Goal: Communication & Community: Answer question/provide support

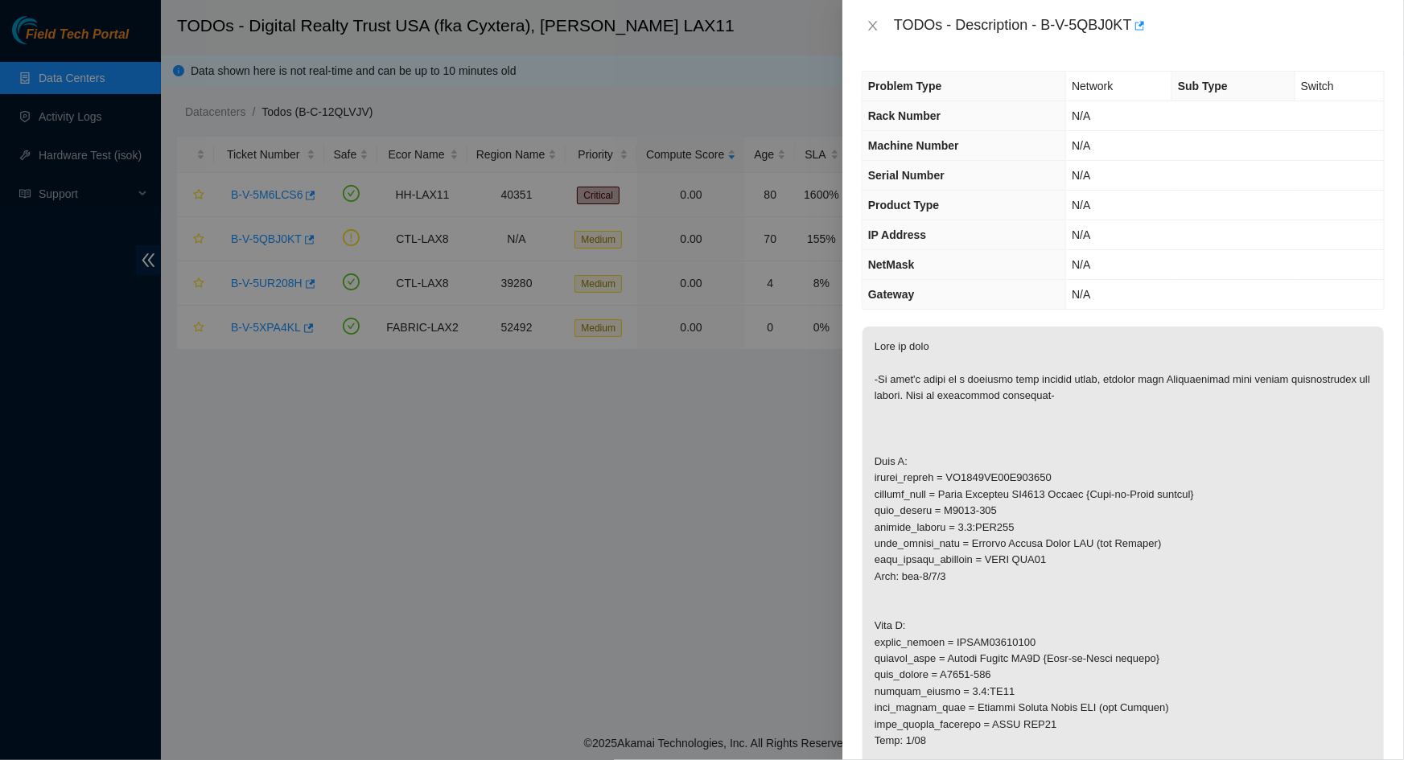
scroll to position [292, 0]
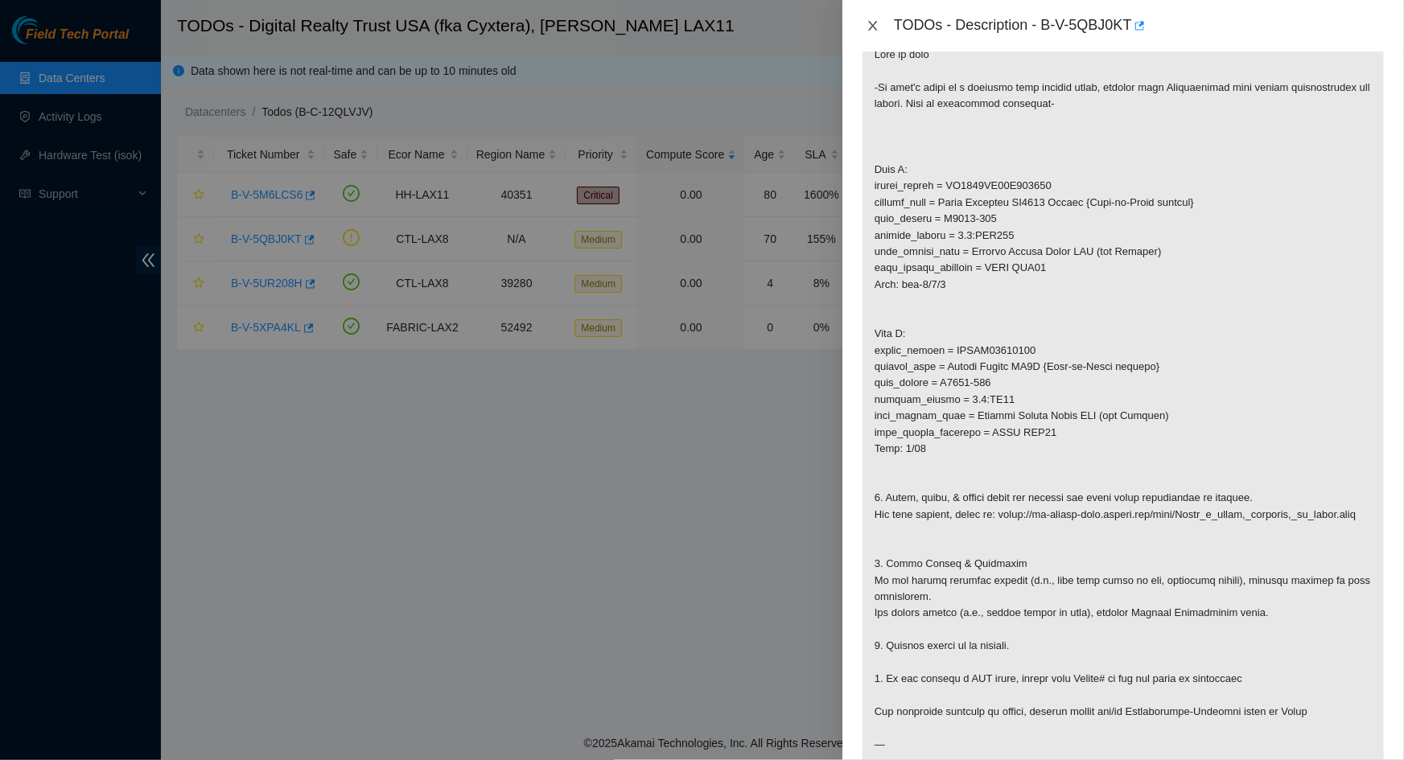
click at [871, 28] on icon "close" at bounding box center [872, 25] width 13 height 13
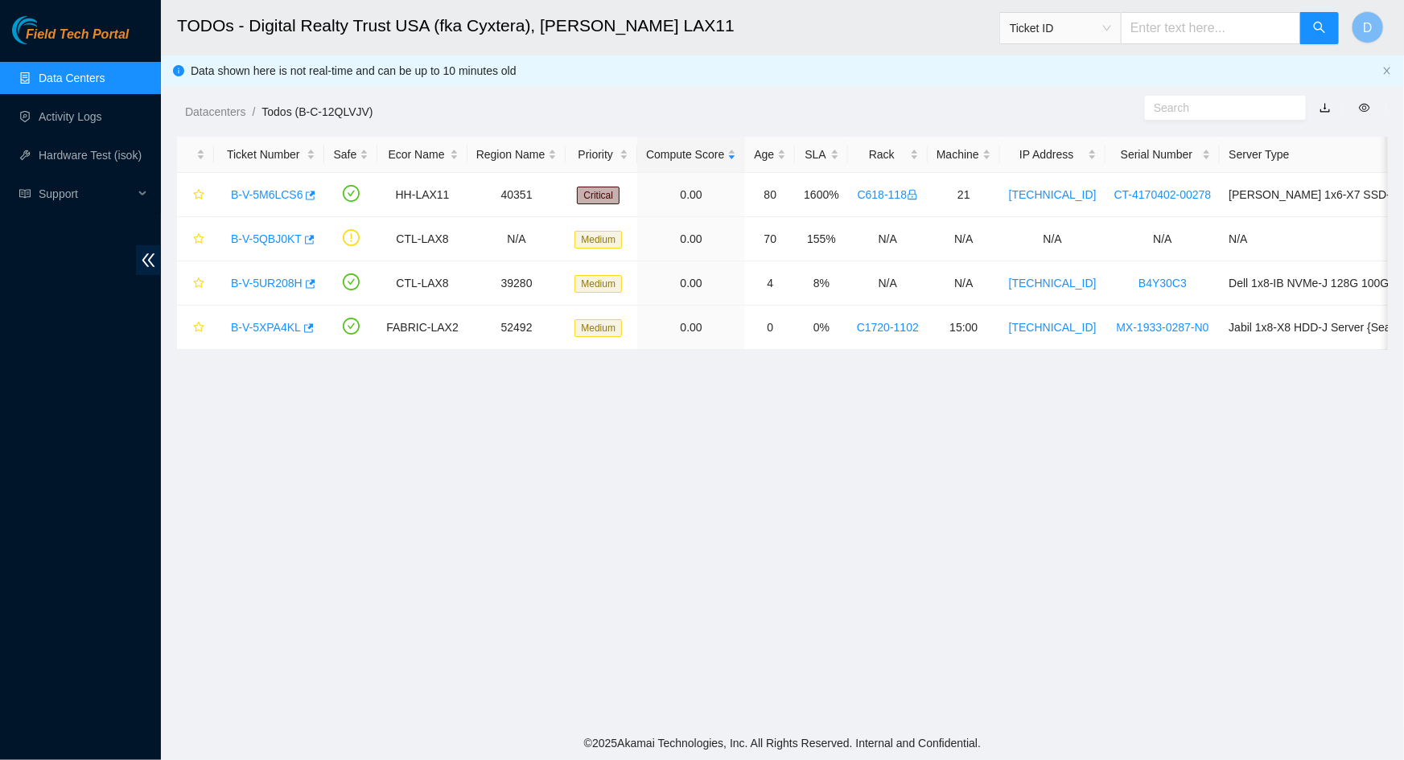
scroll to position [121, 0]
click at [61, 191] on span "Support" at bounding box center [86, 194] width 95 height 32
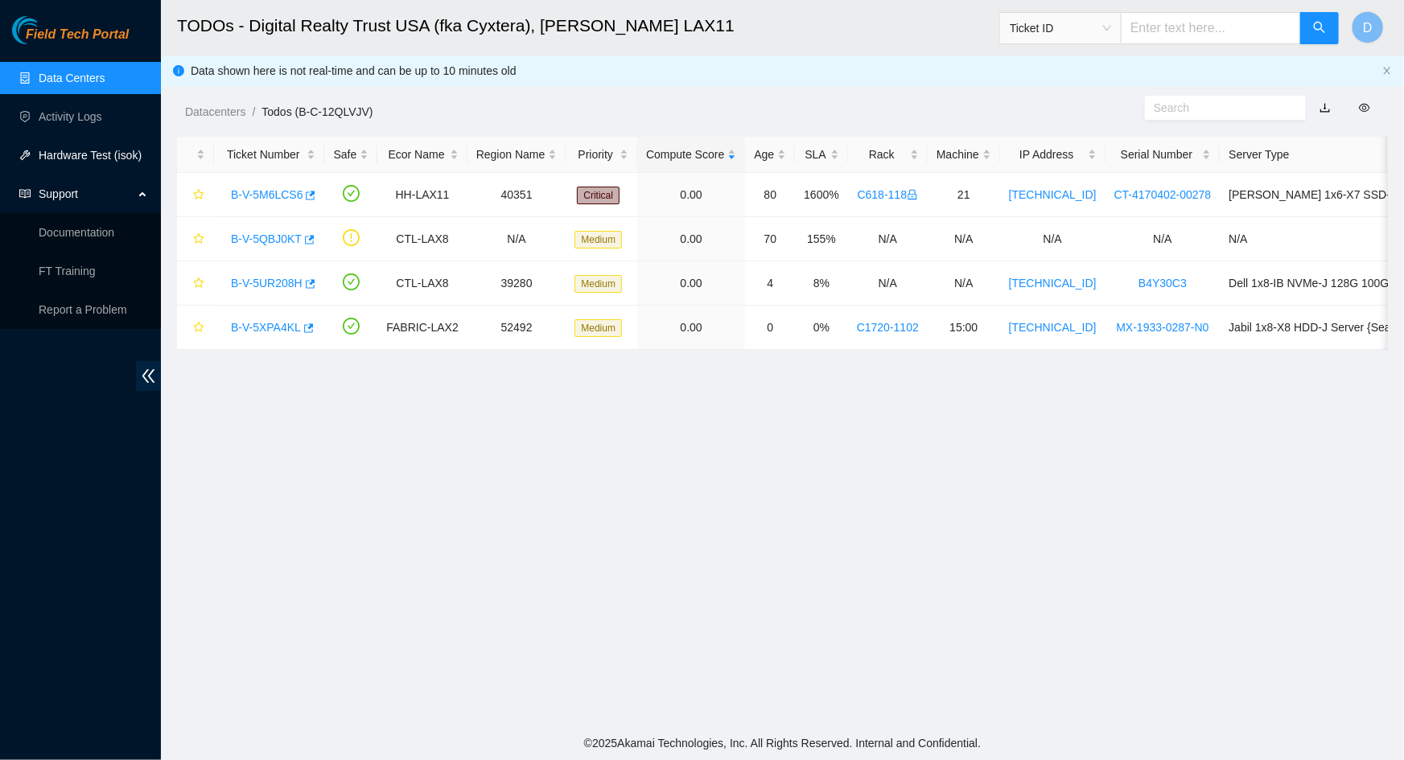
click at [90, 154] on link "Hardware Test (isok)" at bounding box center [90, 155] width 103 height 13
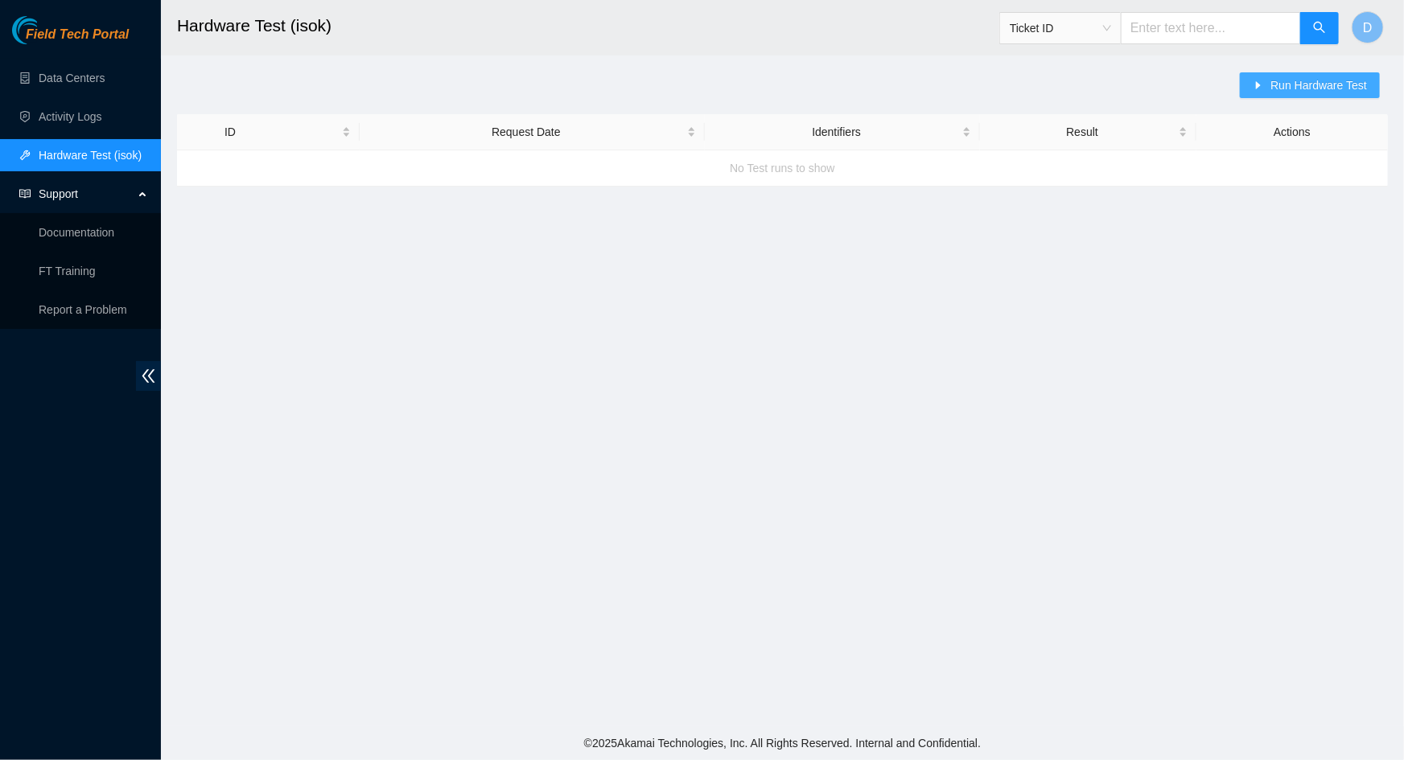
click at [1279, 88] on span "Run Hardware Test" at bounding box center [1318, 85] width 97 height 18
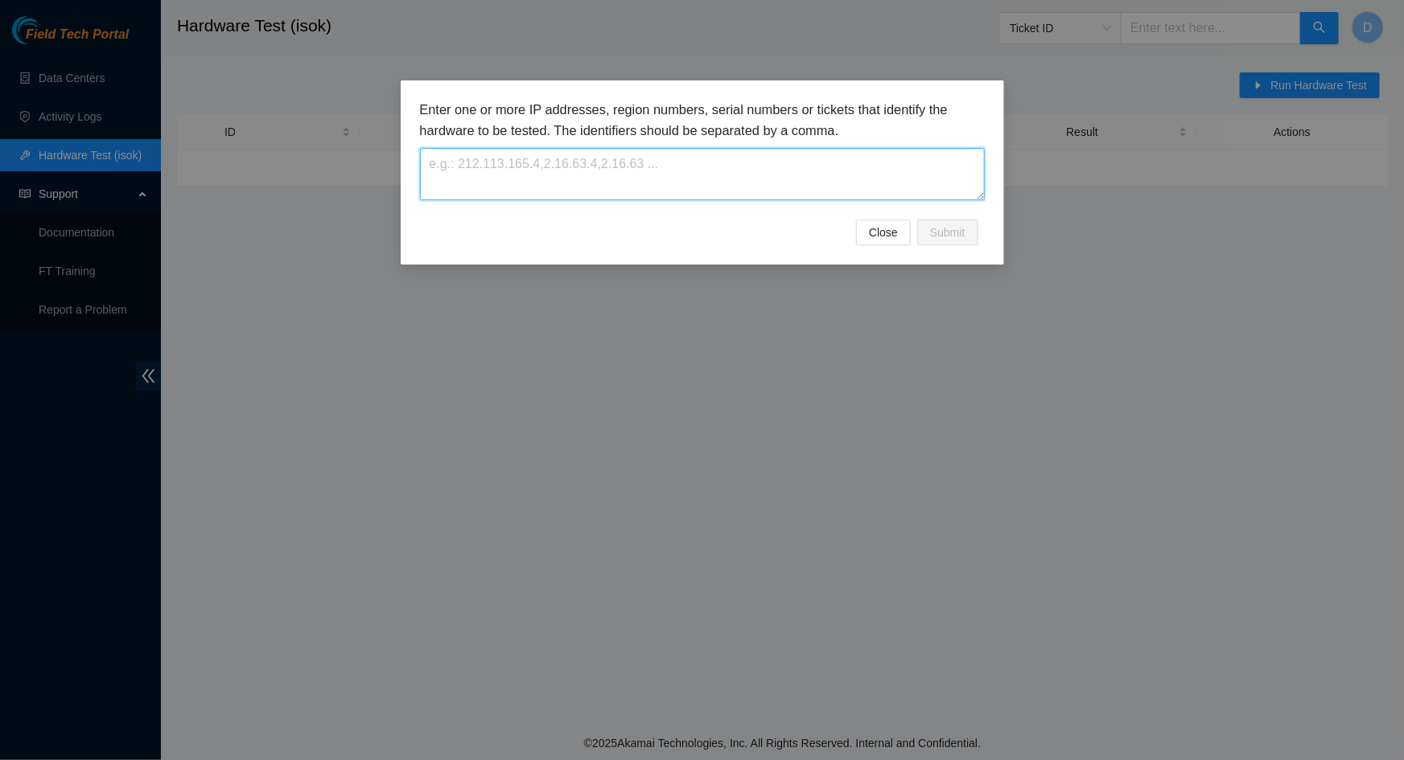
click at [779, 179] on textarea at bounding box center [702, 174] width 565 height 52
paste textarea "[TECHNICAL_ID],[TECHNICAL_ID],[TECHNICAL_ID],[TECHNICAL_ID],[TECHNICAL_ID],[TEC…"
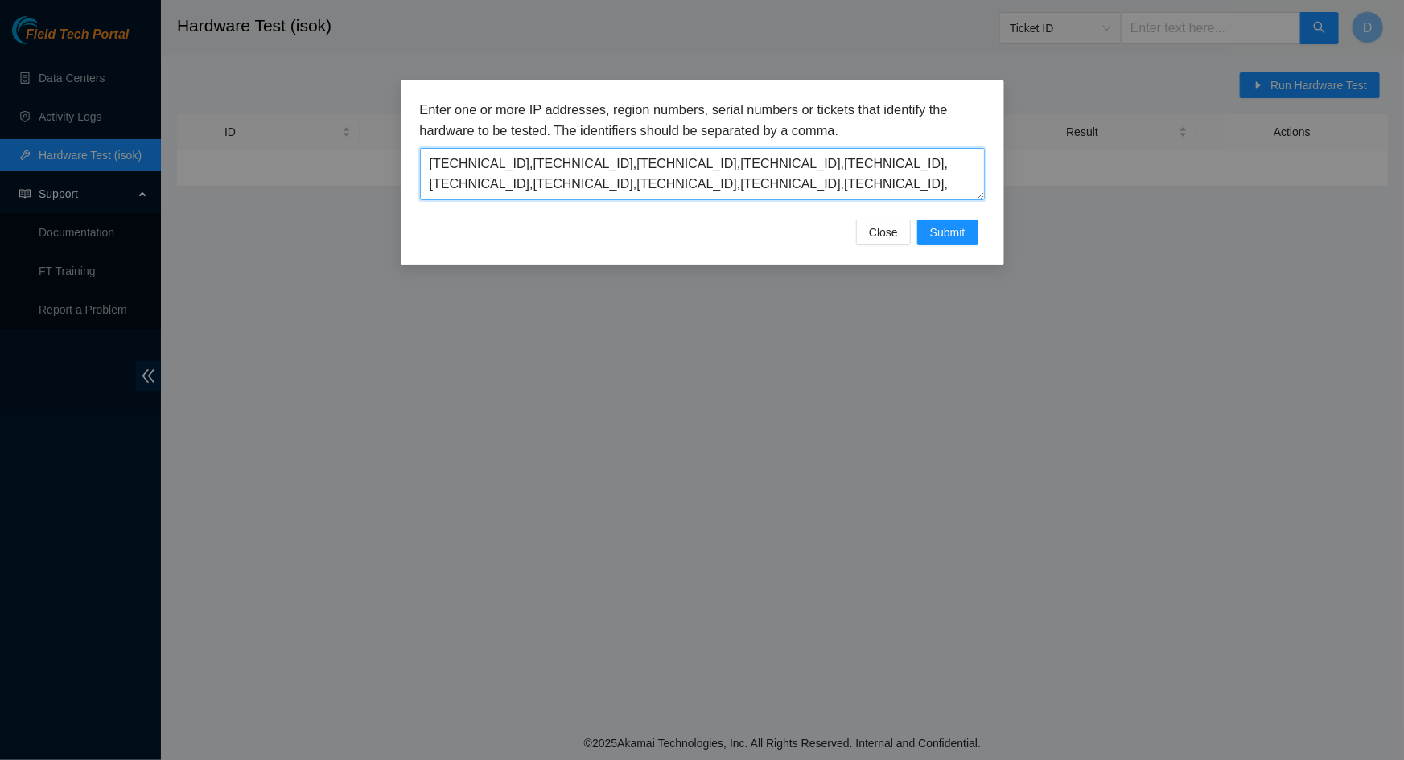
scroll to position [33, 0]
type textarea "[TECHNICAL_ID],[TECHNICAL_ID],[TECHNICAL_ID],[TECHNICAL_ID],[TECHNICAL_ID],[TEC…"
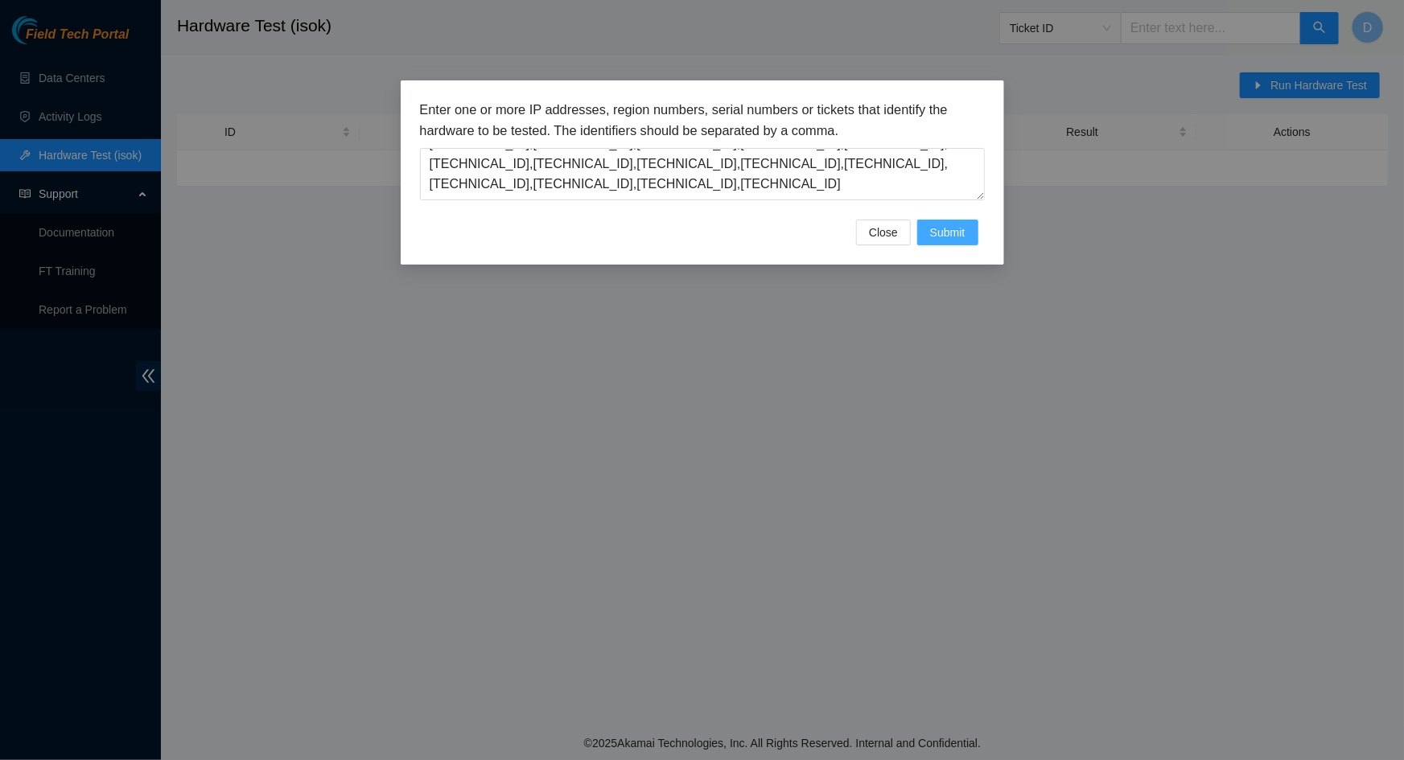
click at [956, 232] on span "Submit" at bounding box center [947, 233] width 35 height 18
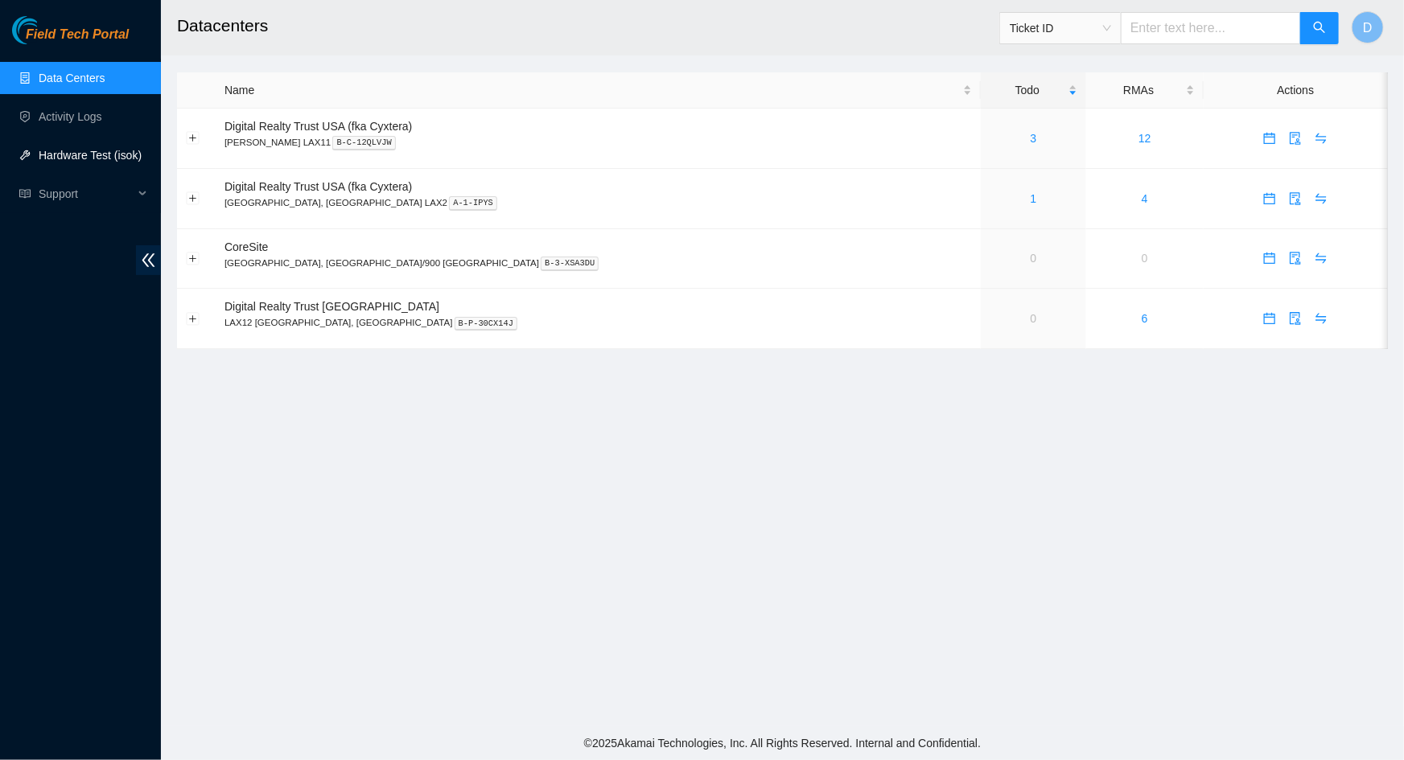
click at [88, 162] on link "Hardware Test (isok)" at bounding box center [90, 155] width 103 height 13
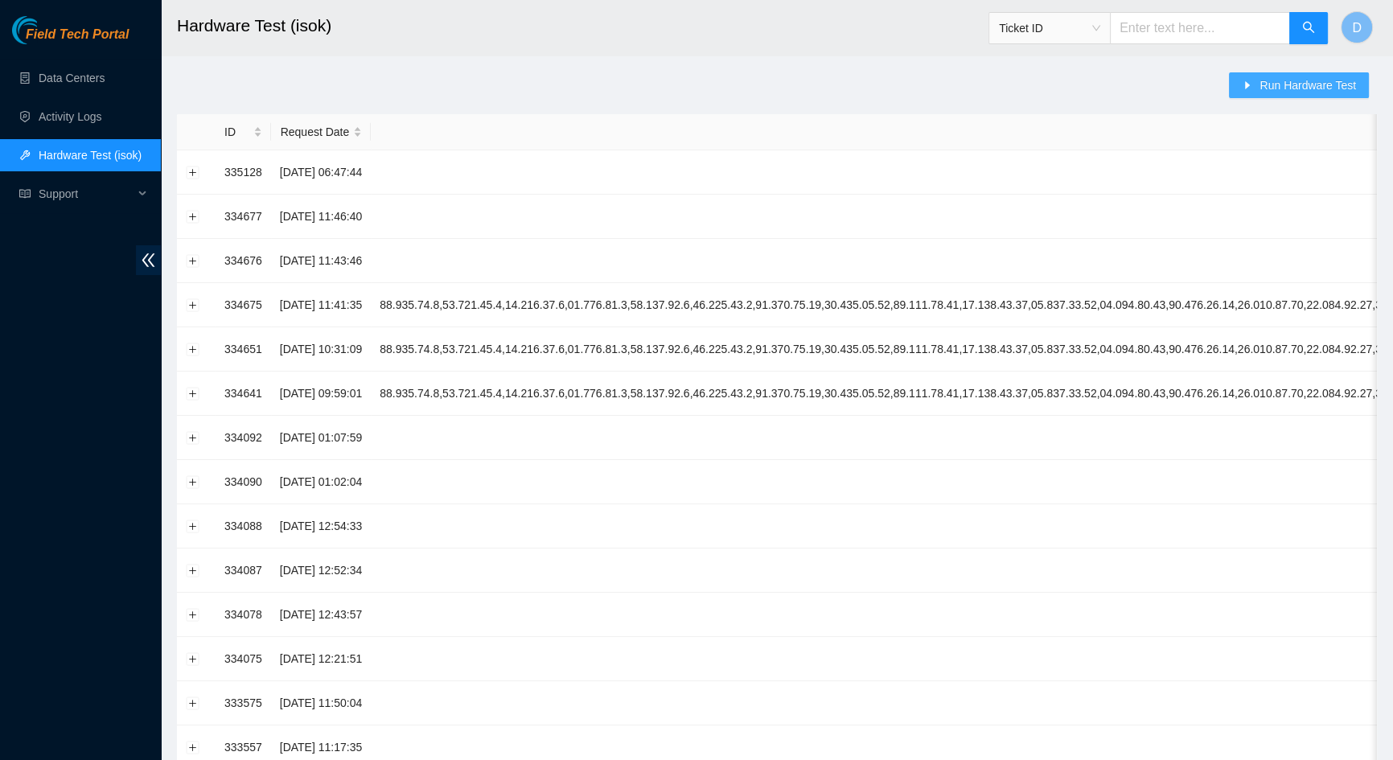
click at [1302, 81] on span "Run Hardware Test" at bounding box center [1308, 85] width 97 height 18
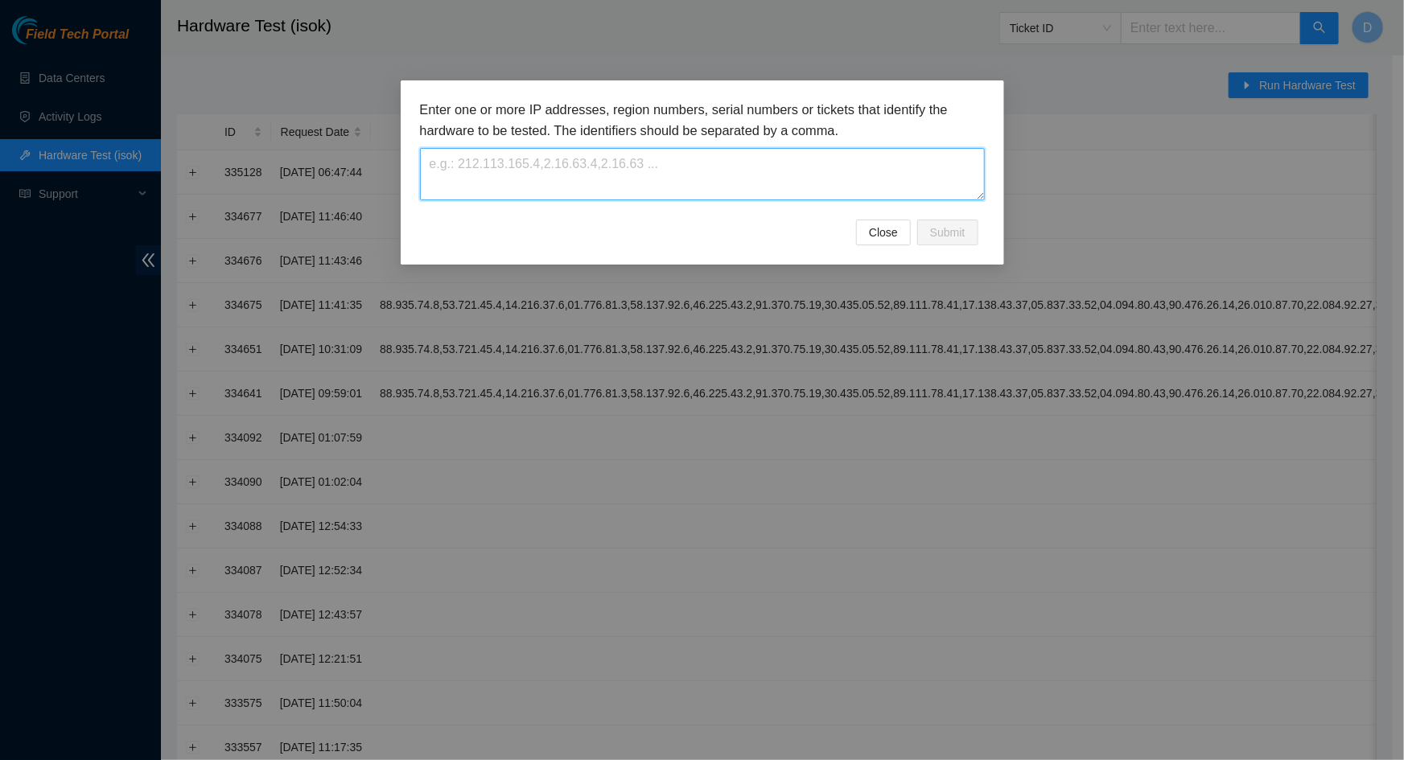
click at [609, 157] on textarea at bounding box center [702, 174] width 565 height 52
paste textarea "[TECHNICAL_ID],[TECHNICAL_ID],[TECHNICAL_ID],[TECHNICAL_ID],[TECHNICAL_ID],[TEC…"
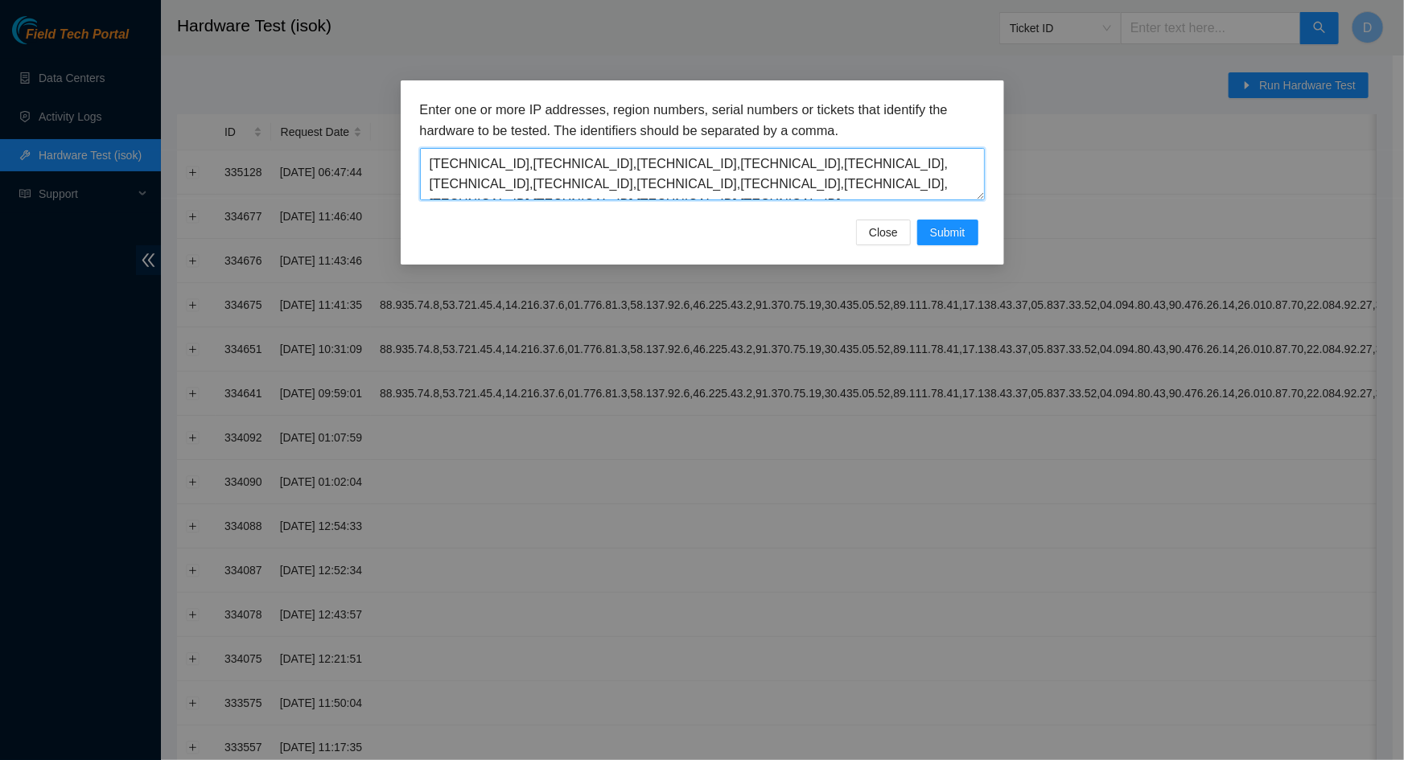
scroll to position [33, 0]
type textarea "[TECHNICAL_ID],[TECHNICAL_ID],[TECHNICAL_ID],[TECHNICAL_ID],[TECHNICAL_ID],[TEC…"
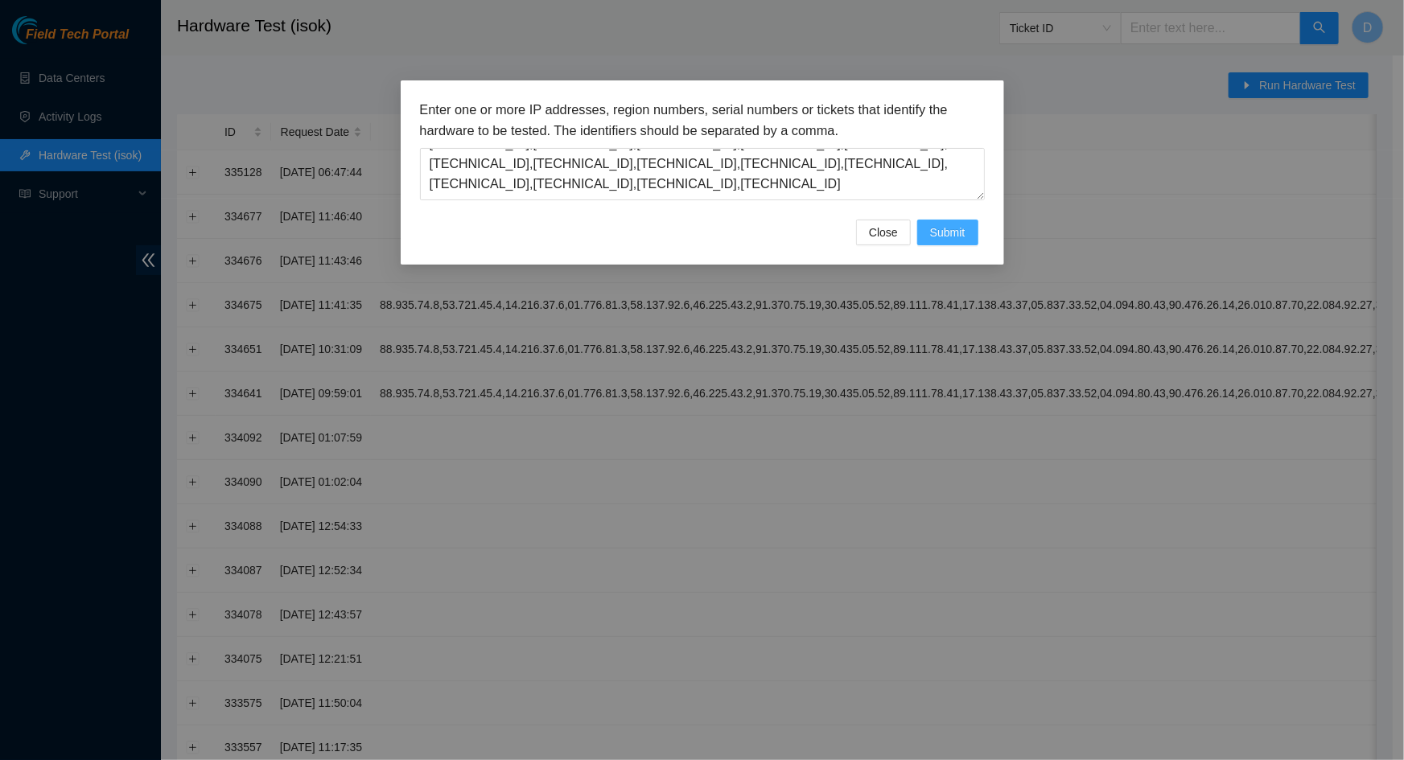
click at [955, 233] on span "Submit" at bounding box center [947, 233] width 35 height 18
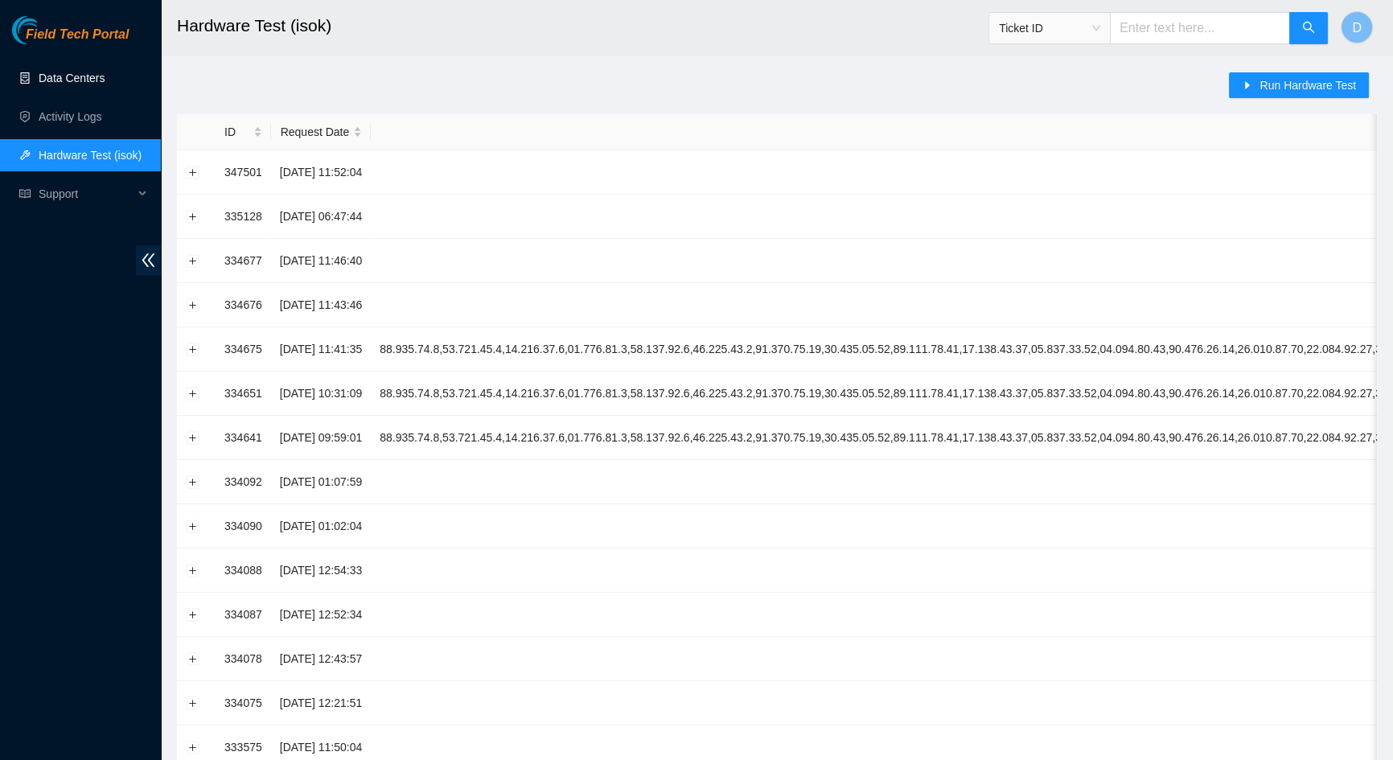
click at [83, 84] on link "Data Centers" at bounding box center [72, 78] width 66 height 13
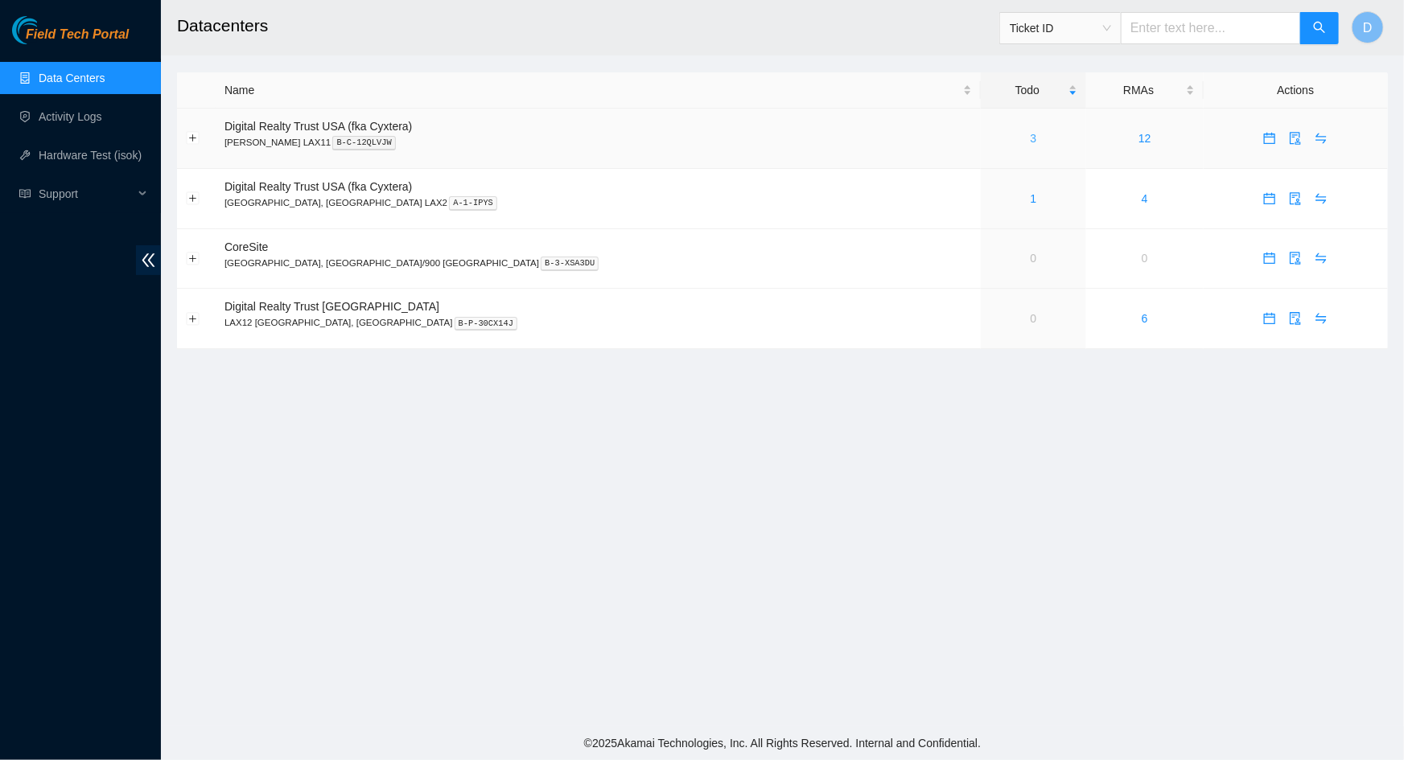
click at [1031, 132] on link "3" at bounding box center [1034, 138] width 6 height 13
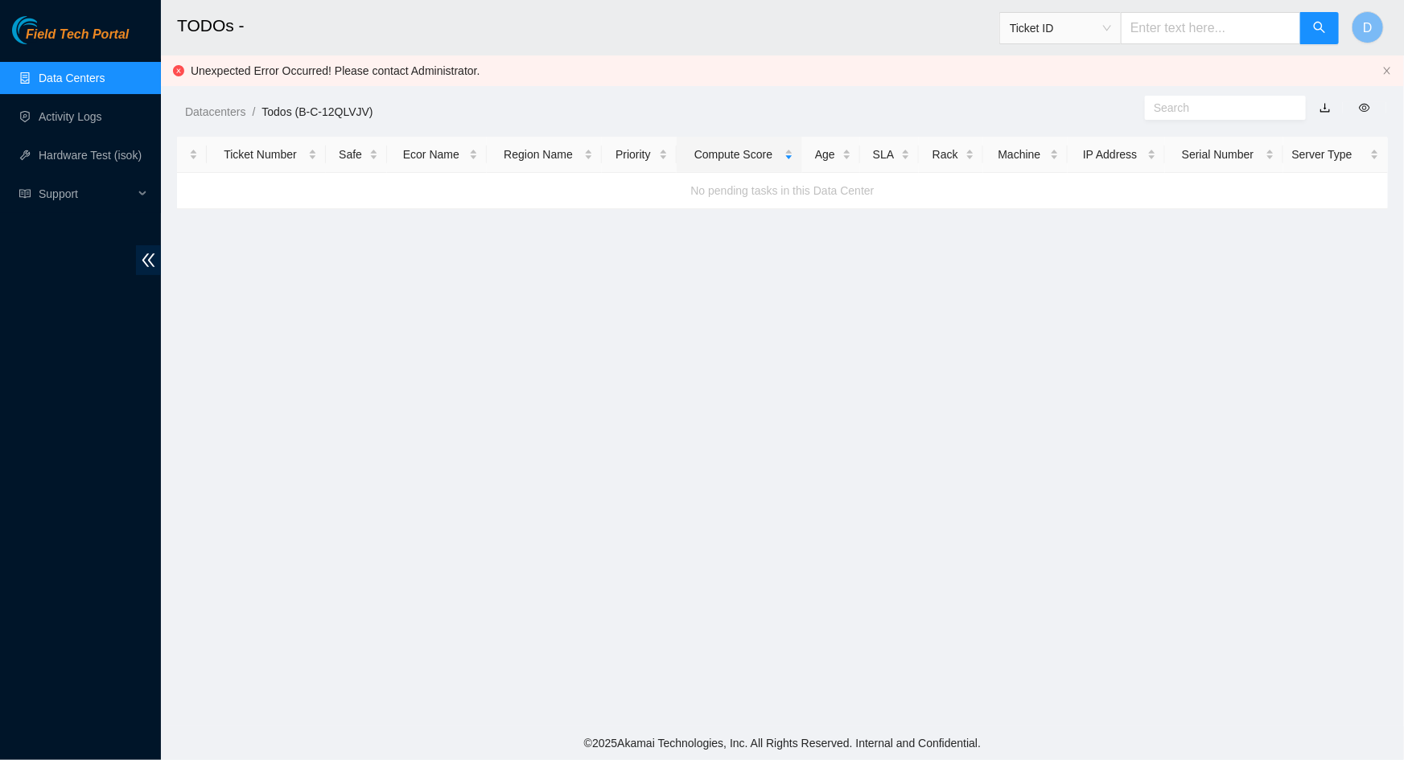
click at [86, 84] on link "Data Centers" at bounding box center [72, 78] width 66 height 13
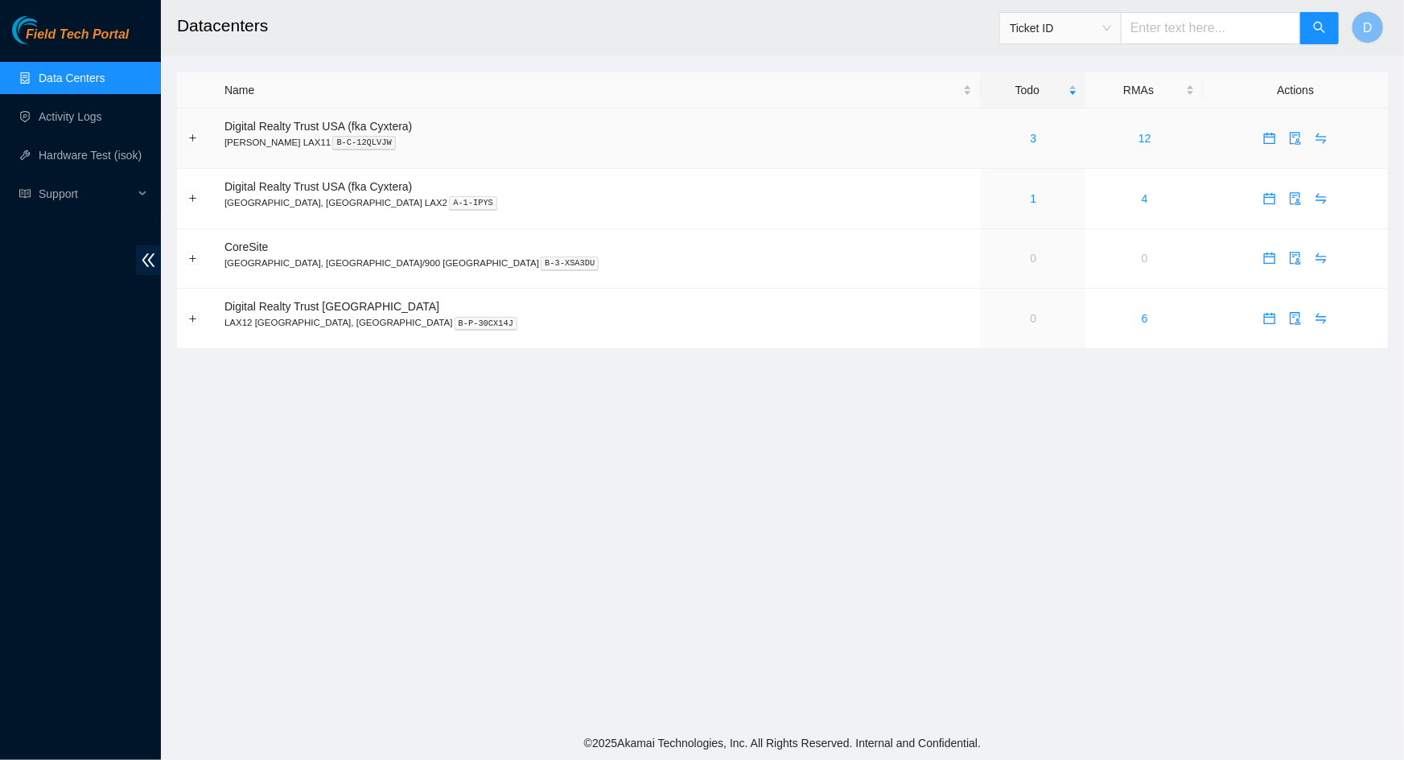
click at [990, 136] on div "3" at bounding box center [1034, 139] width 88 height 18
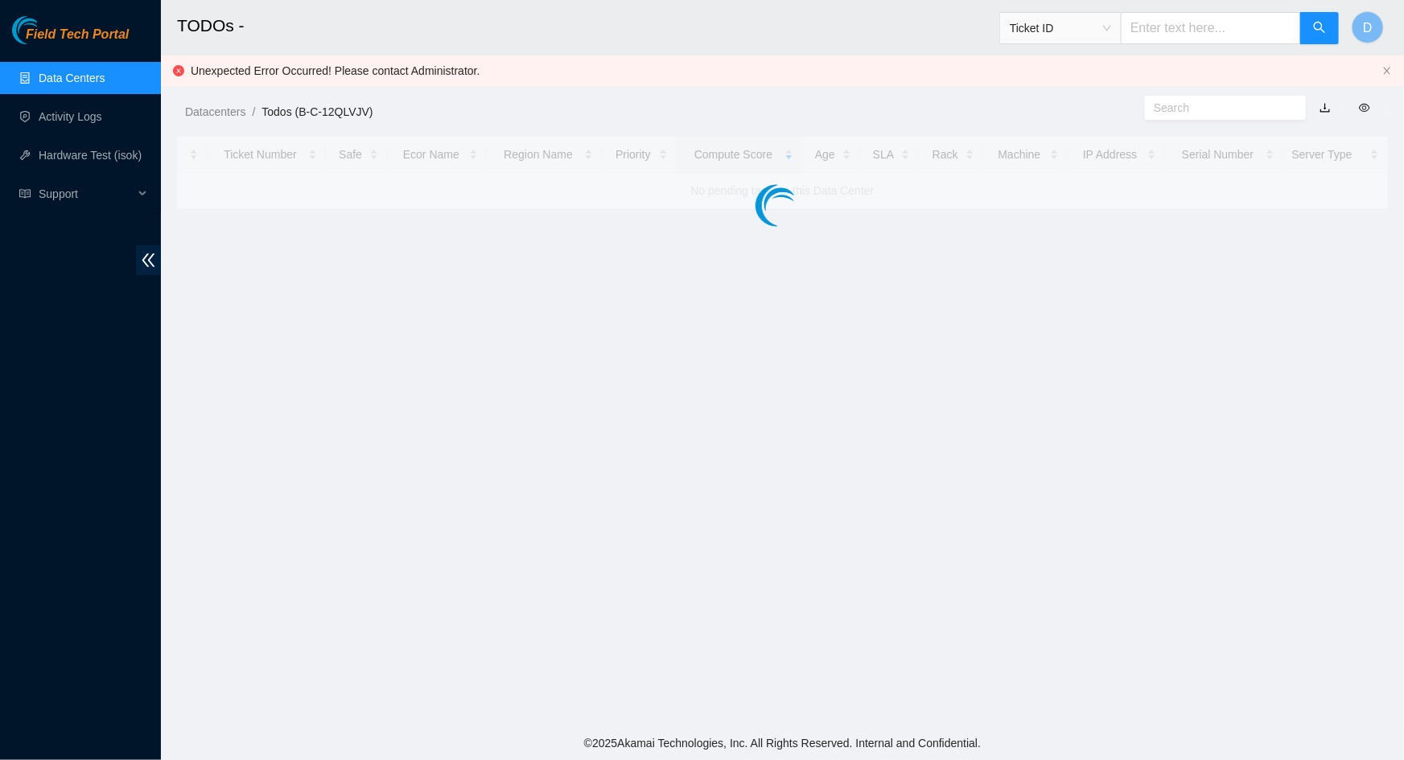
click at [84, 76] on link "Data Centers" at bounding box center [72, 78] width 66 height 13
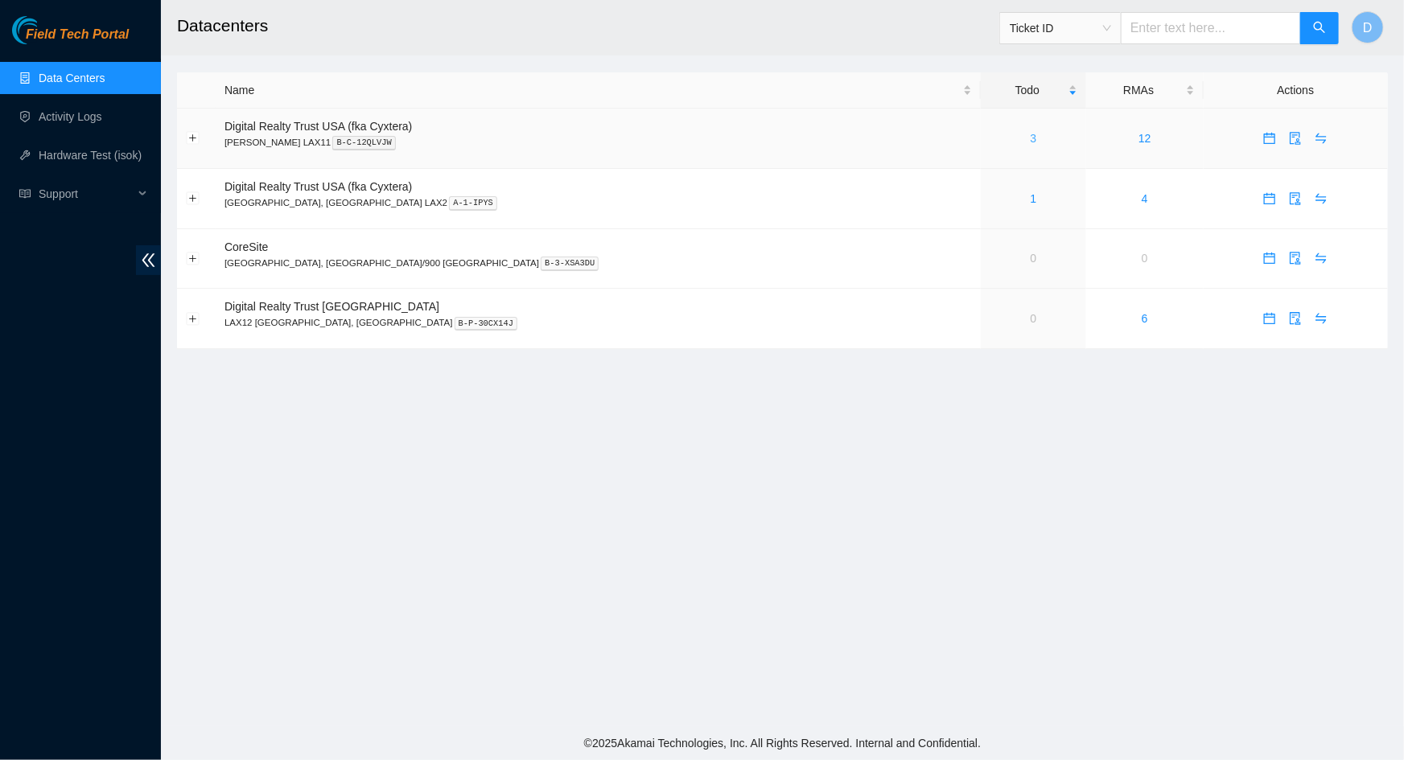
click at [1031, 134] on link "3" at bounding box center [1034, 138] width 6 height 13
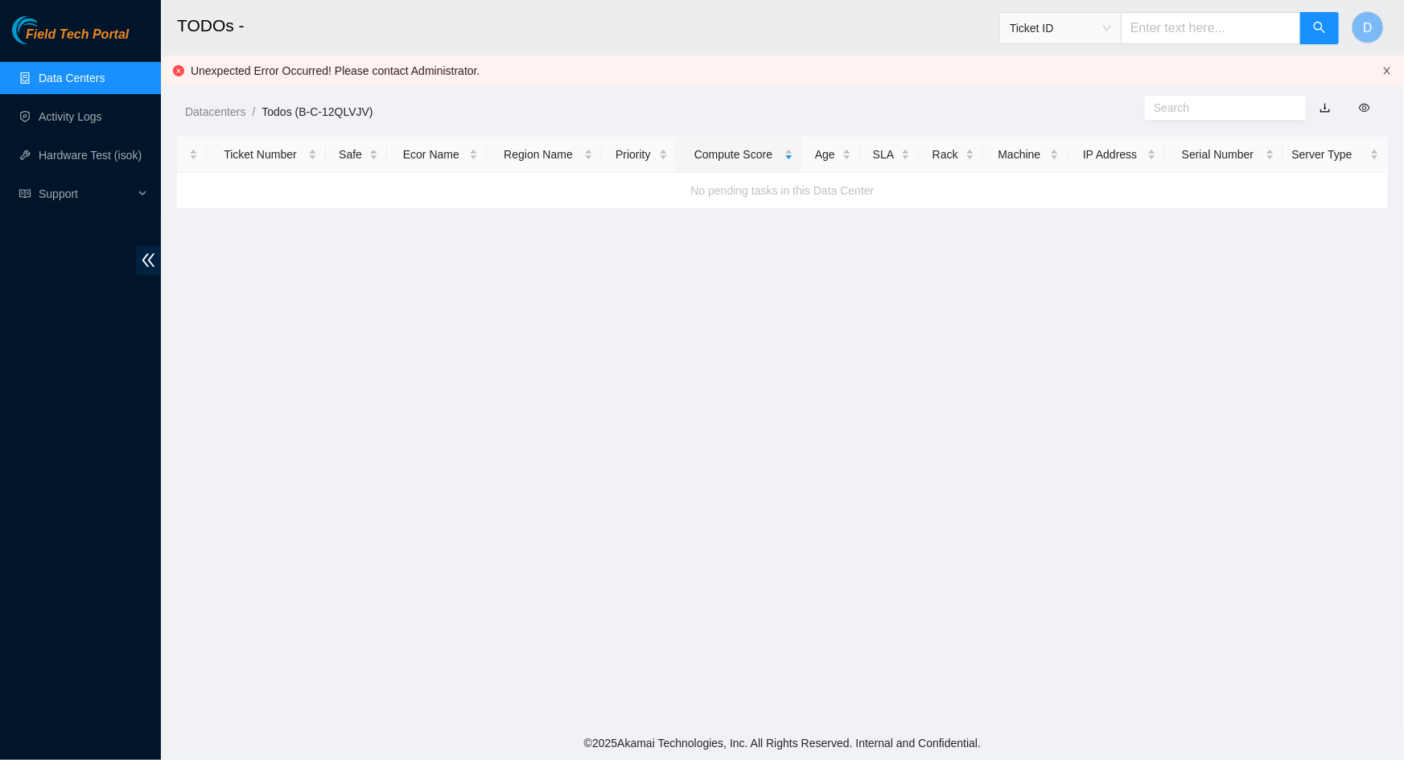
click at [1382, 72] on icon "close" at bounding box center [1387, 71] width 10 height 10
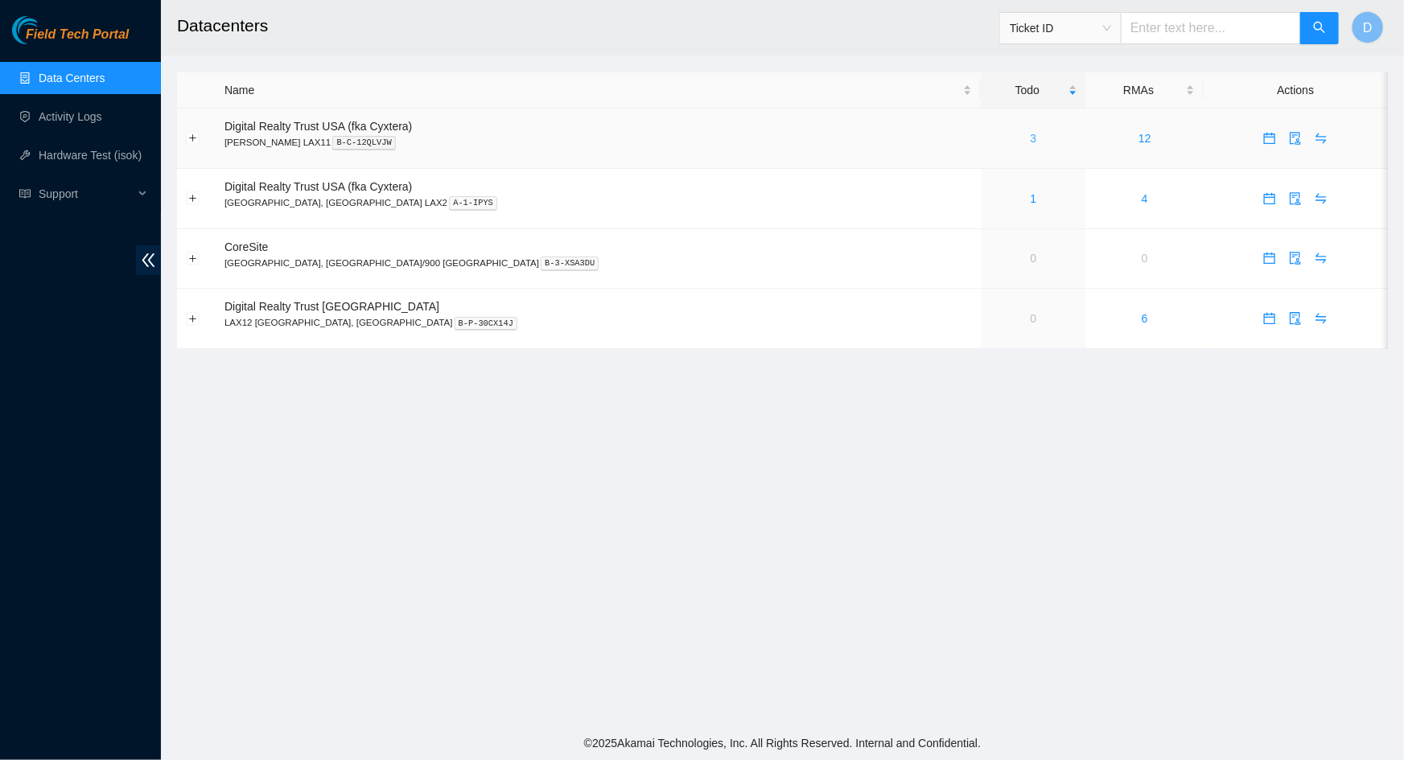
click at [1031, 142] on link "3" at bounding box center [1034, 138] width 6 height 13
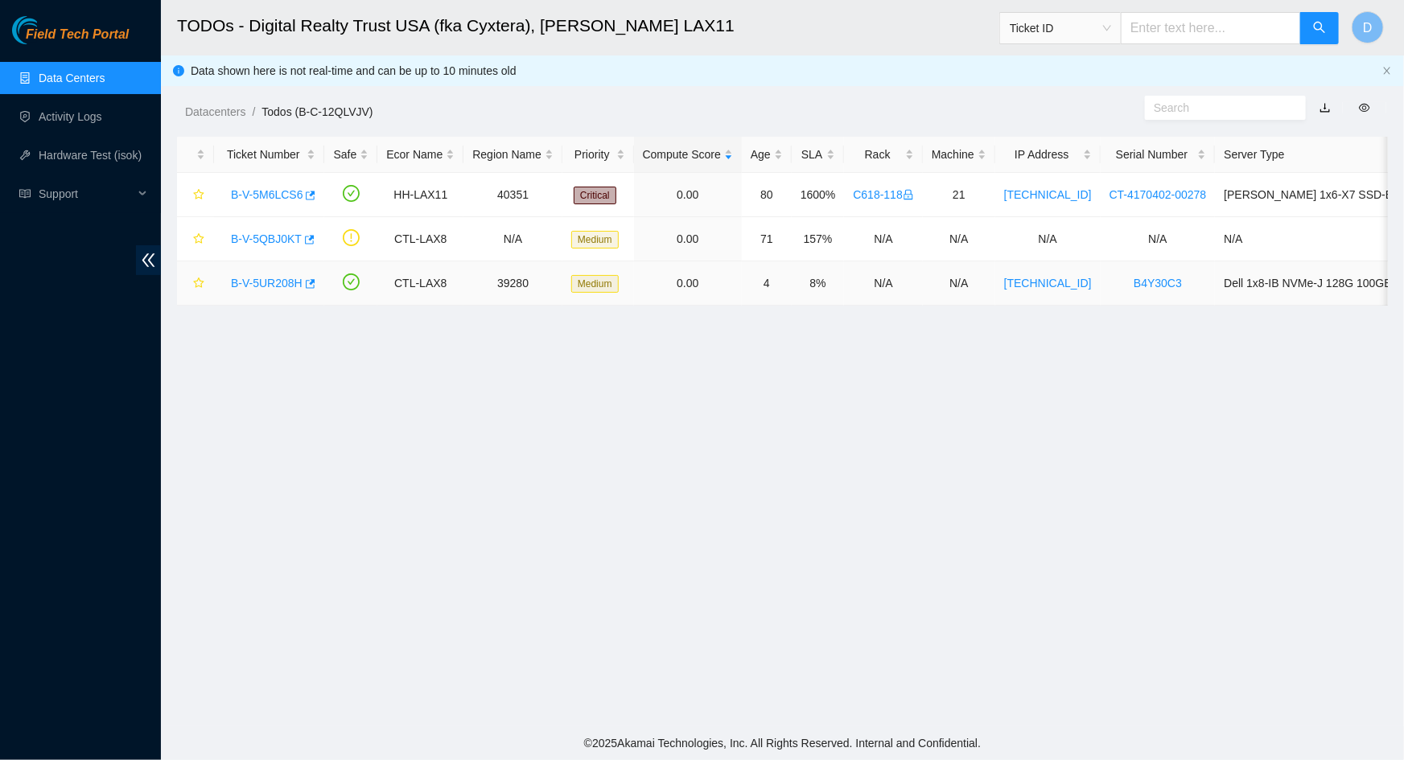
click at [250, 285] on link "B-V-5UR208H" at bounding box center [267, 283] width 72 height 13
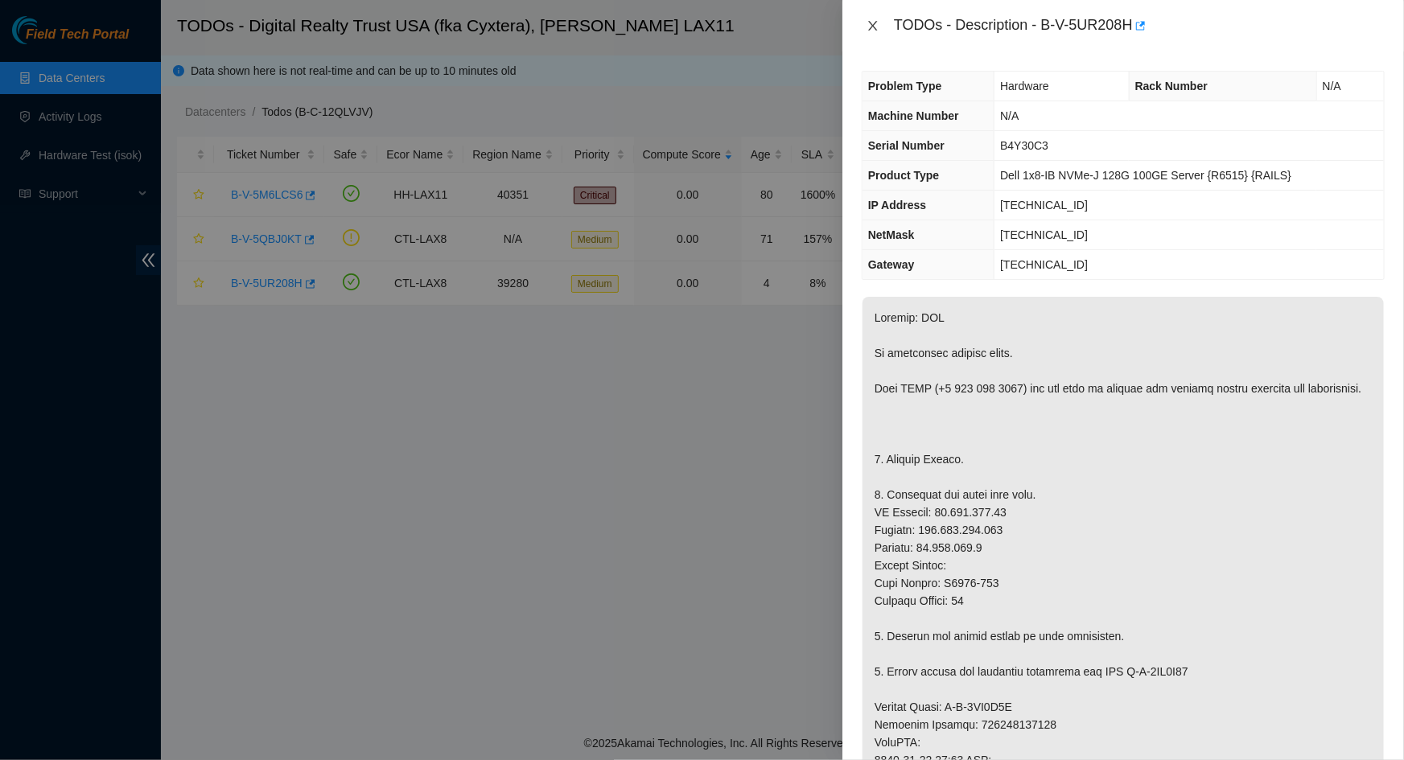
click at [877, 32] on button "Close" at bounding box center [873, 26] width 23 height 15
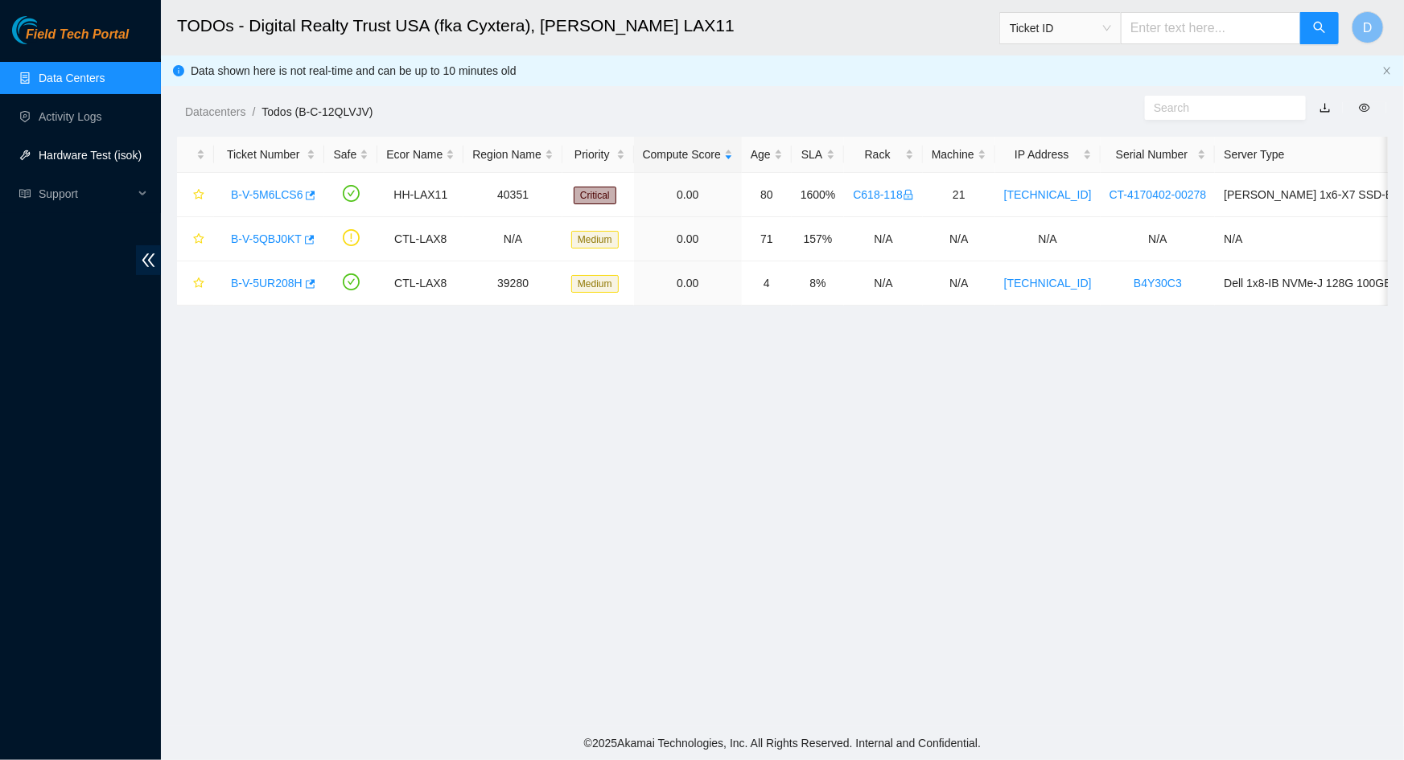
click at [84, 153] on link "Hardware Test (isok)" at bounding box center [90, 155] width 103 height 13
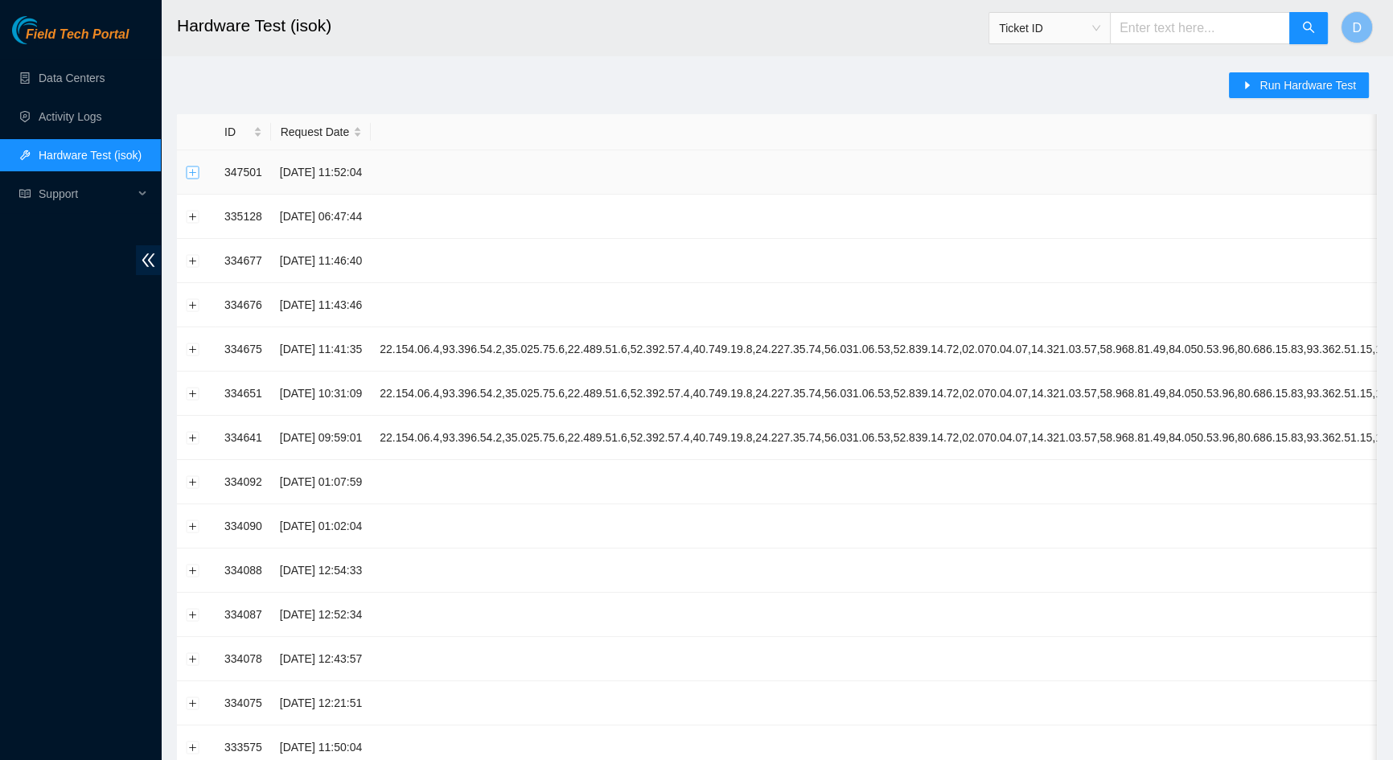
click at [192, 174] on button "Expand row" at bounding box center [193, 172] width 13 height 13
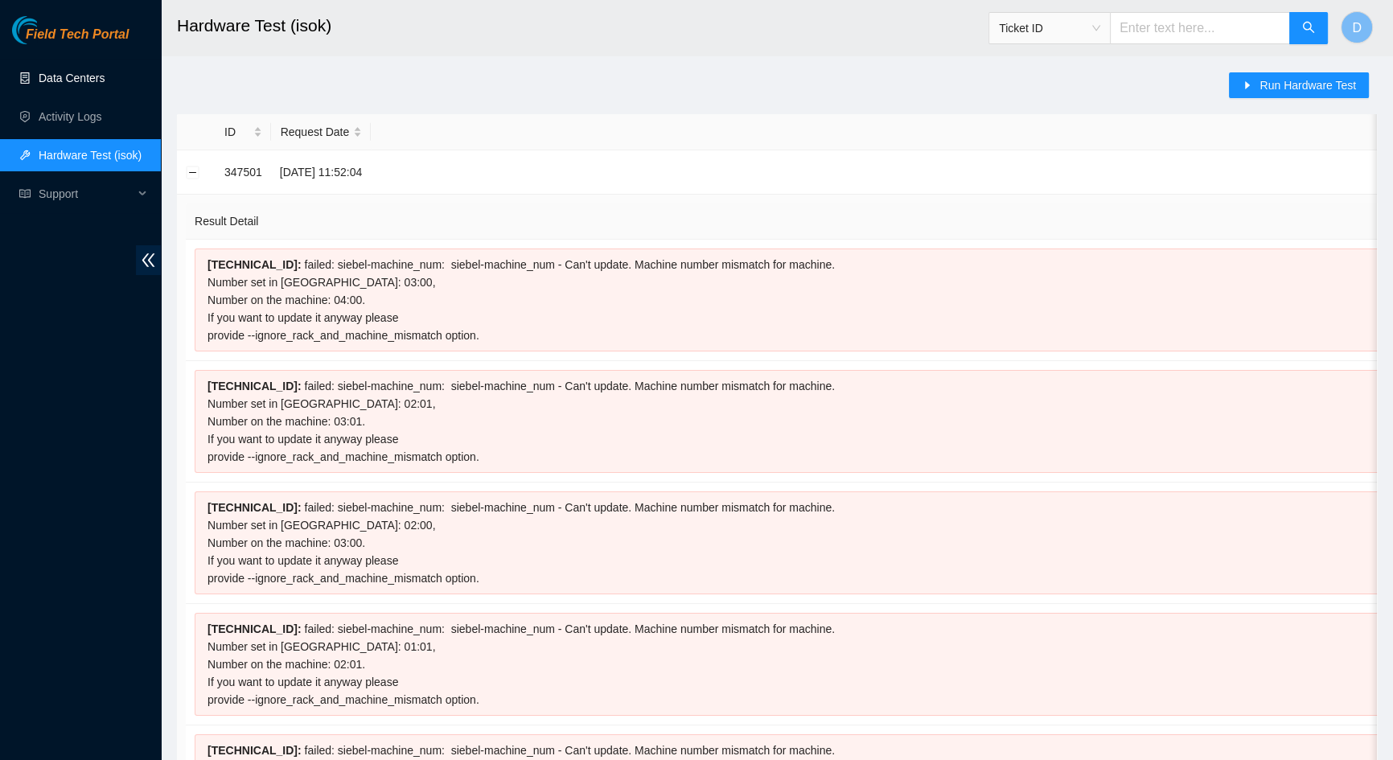
click at [58, 72] on link "Data Centers" at bounding box center [72, 78] width 66 height 13
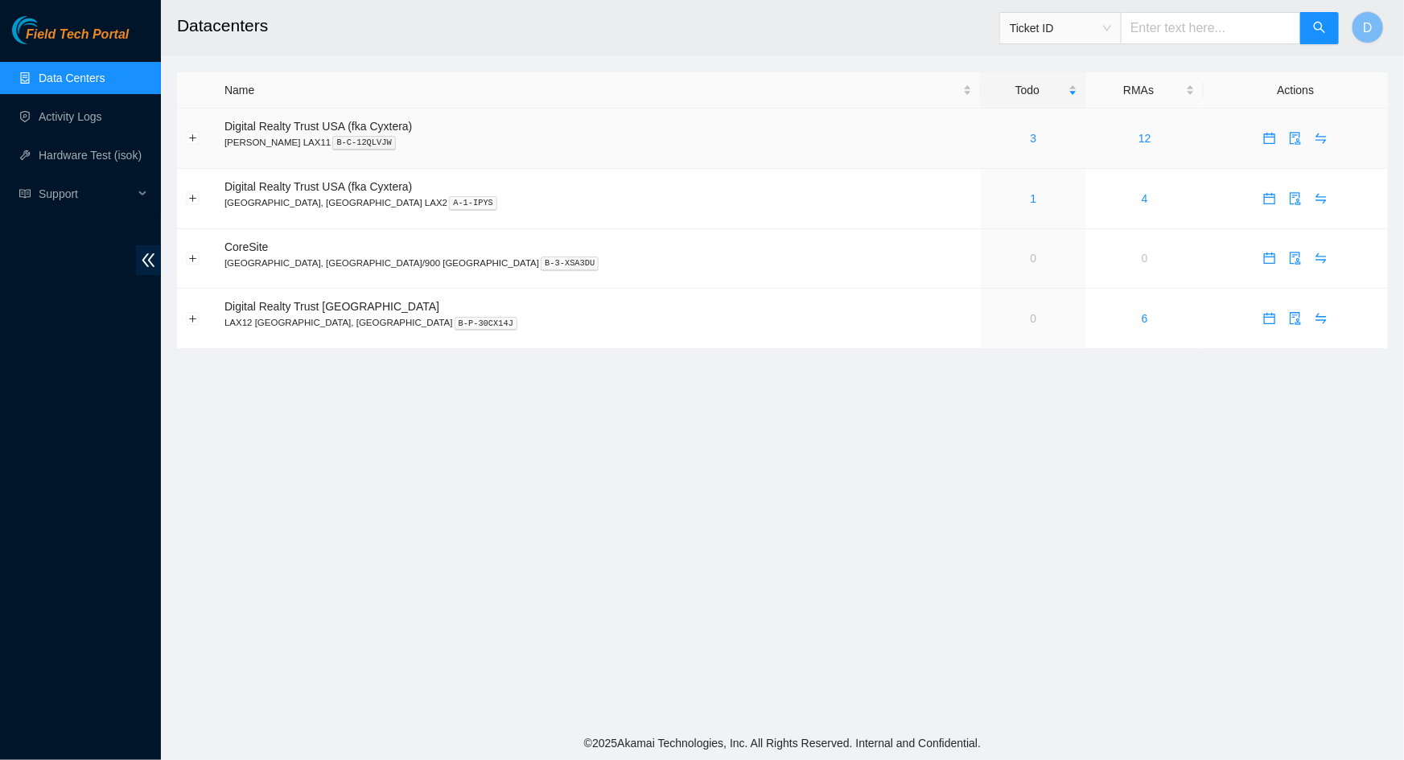
click at [990, 138] on div "3" at bounding box center [1034, 139] width 88 height 18
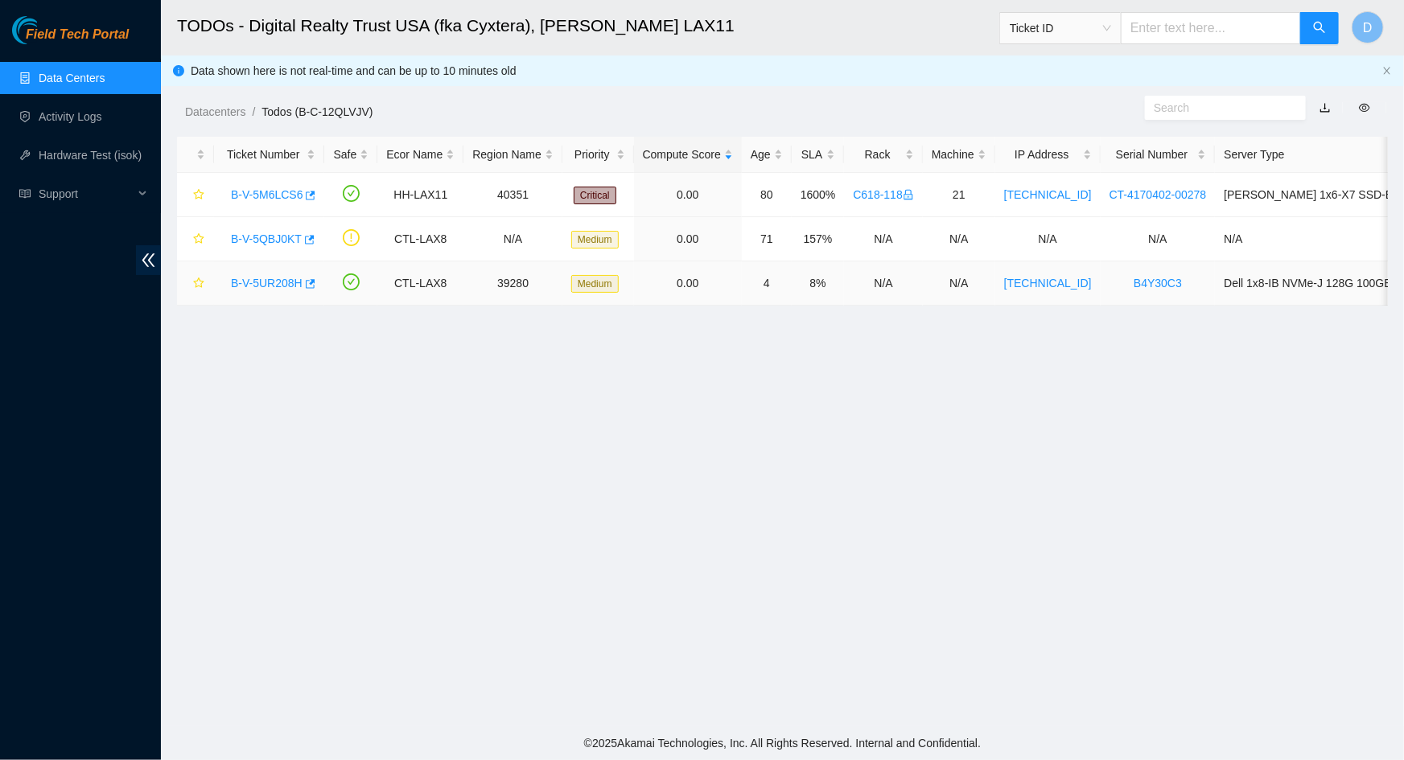
click at [272, 283] on link "B-V-5UR208H" at bounding box center [267, 283] width 72 height 13
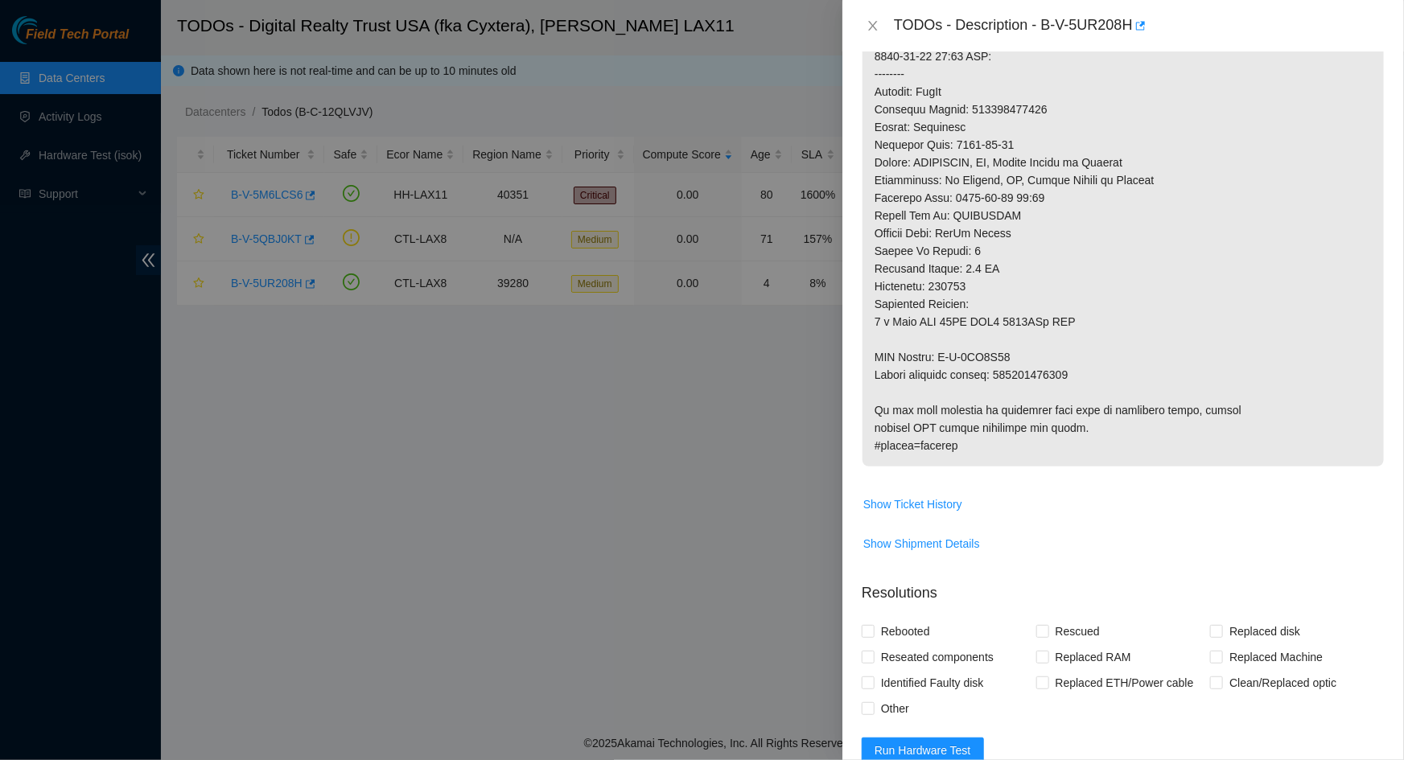
scroll to position [877, 0]
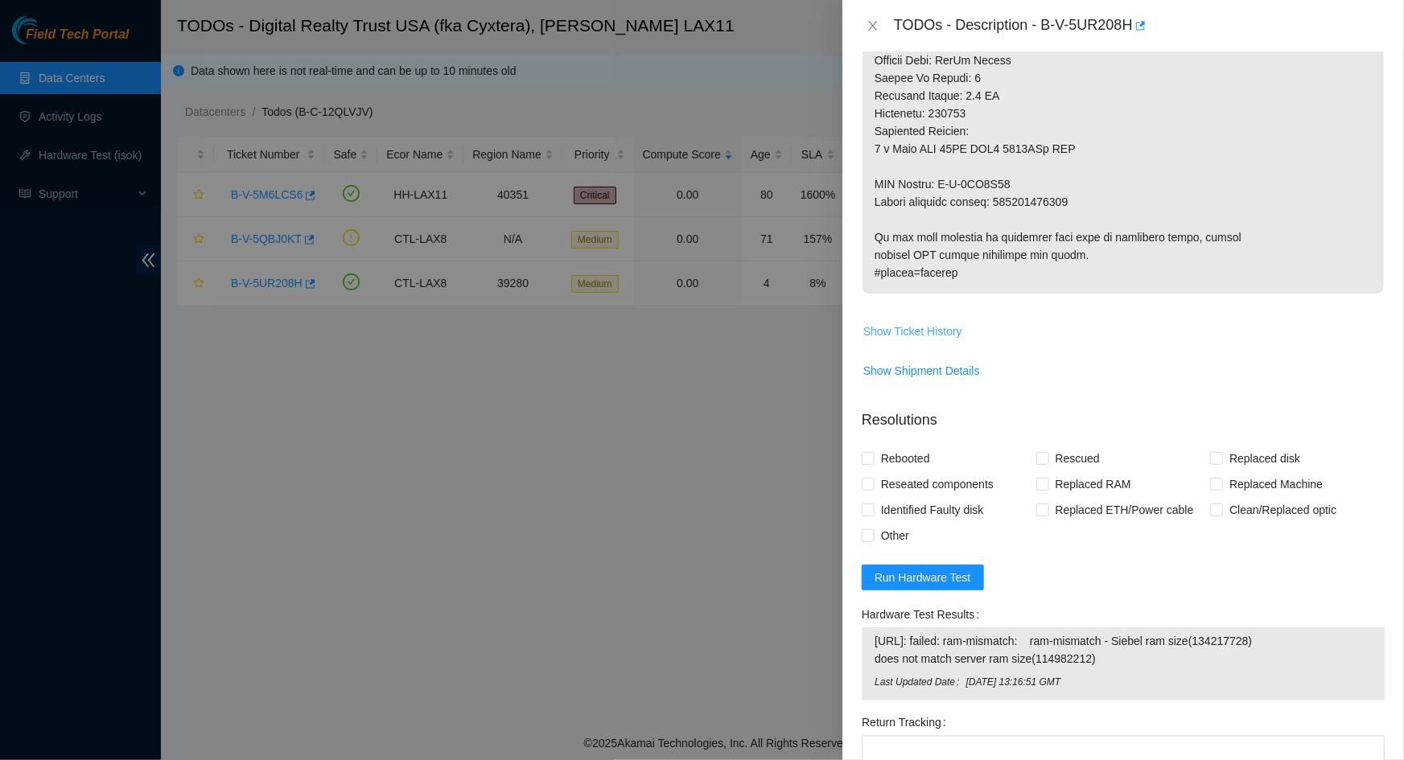
click at [923, 340] on span "Show Ticket History" at bounding box center [912, 332] width 99 height 18
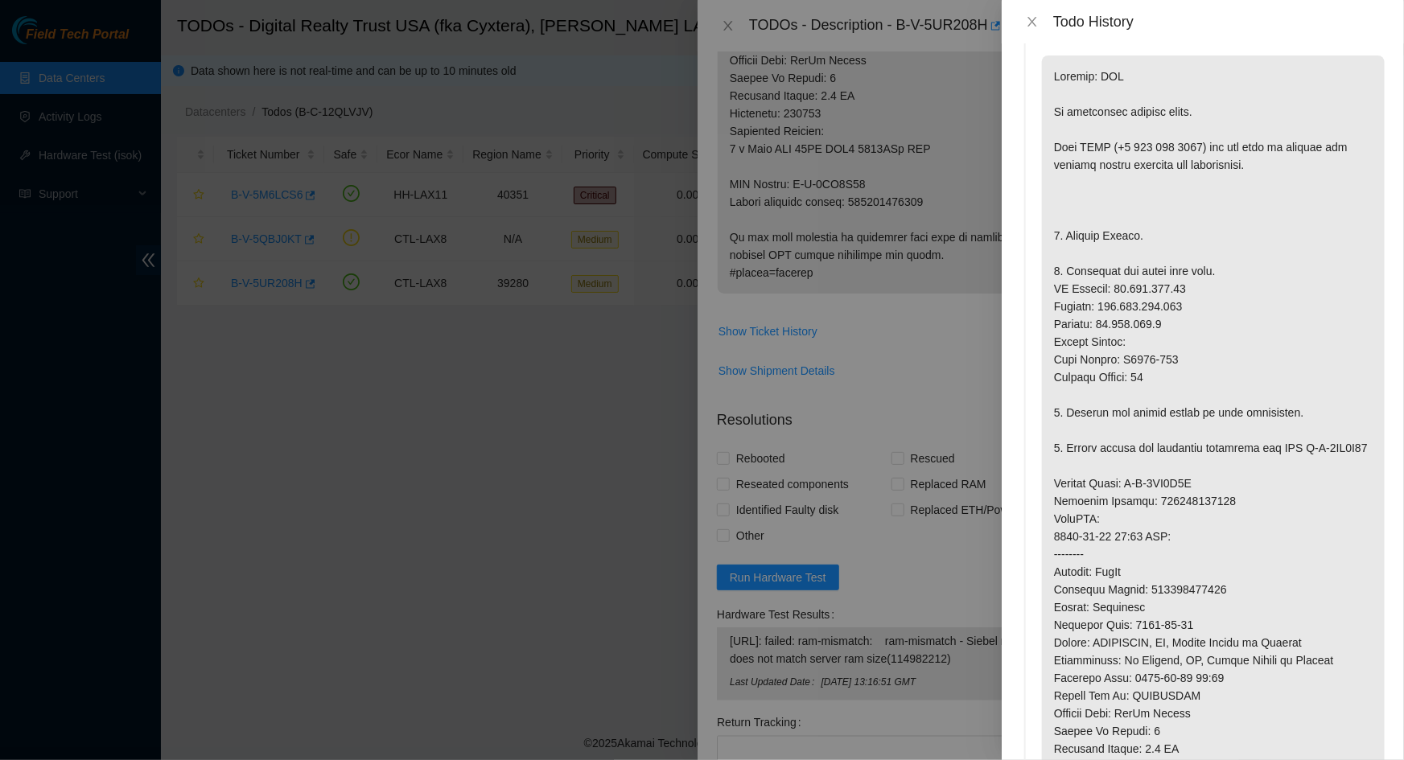
scroll to position [0, 0]
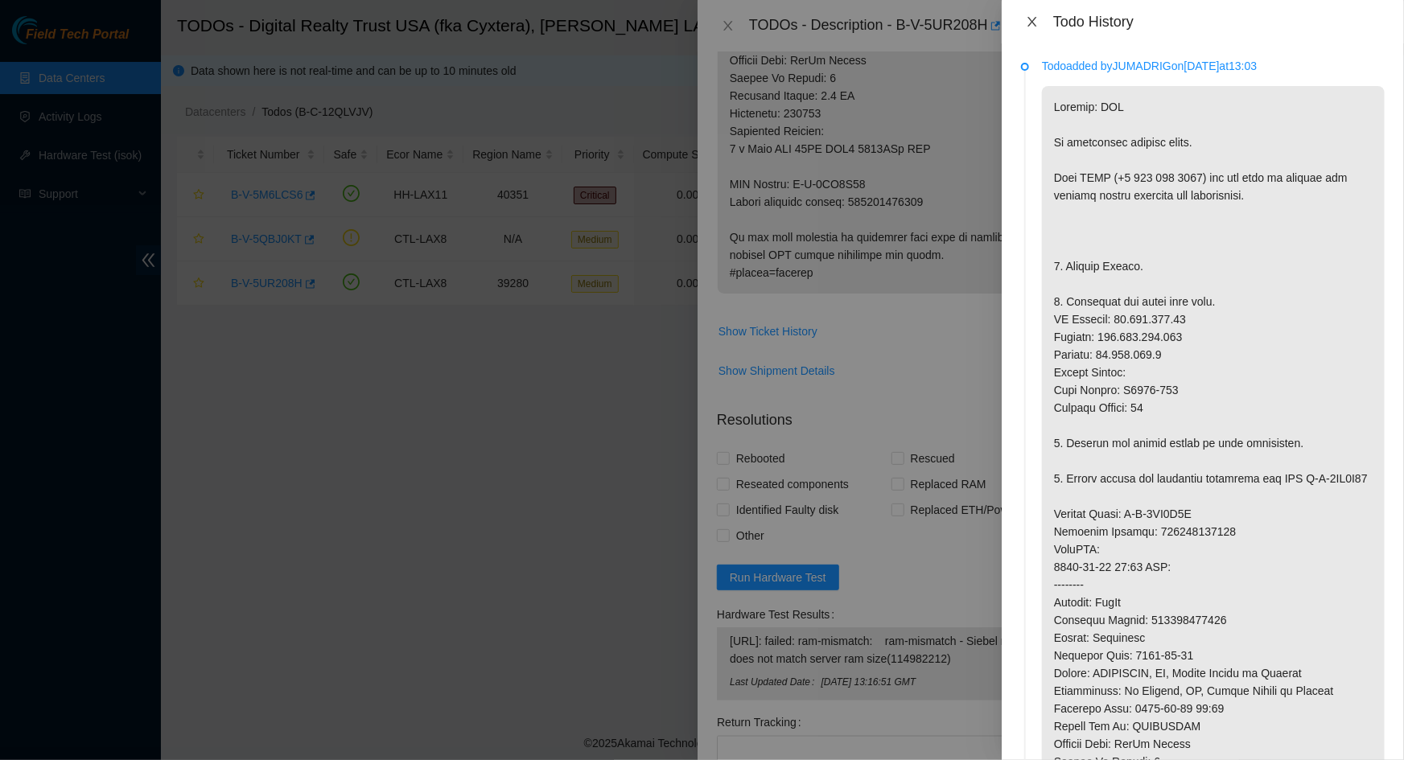
click at [1033, 23] on icon "close" at bounding box center [1031, 22] width 9 height 10
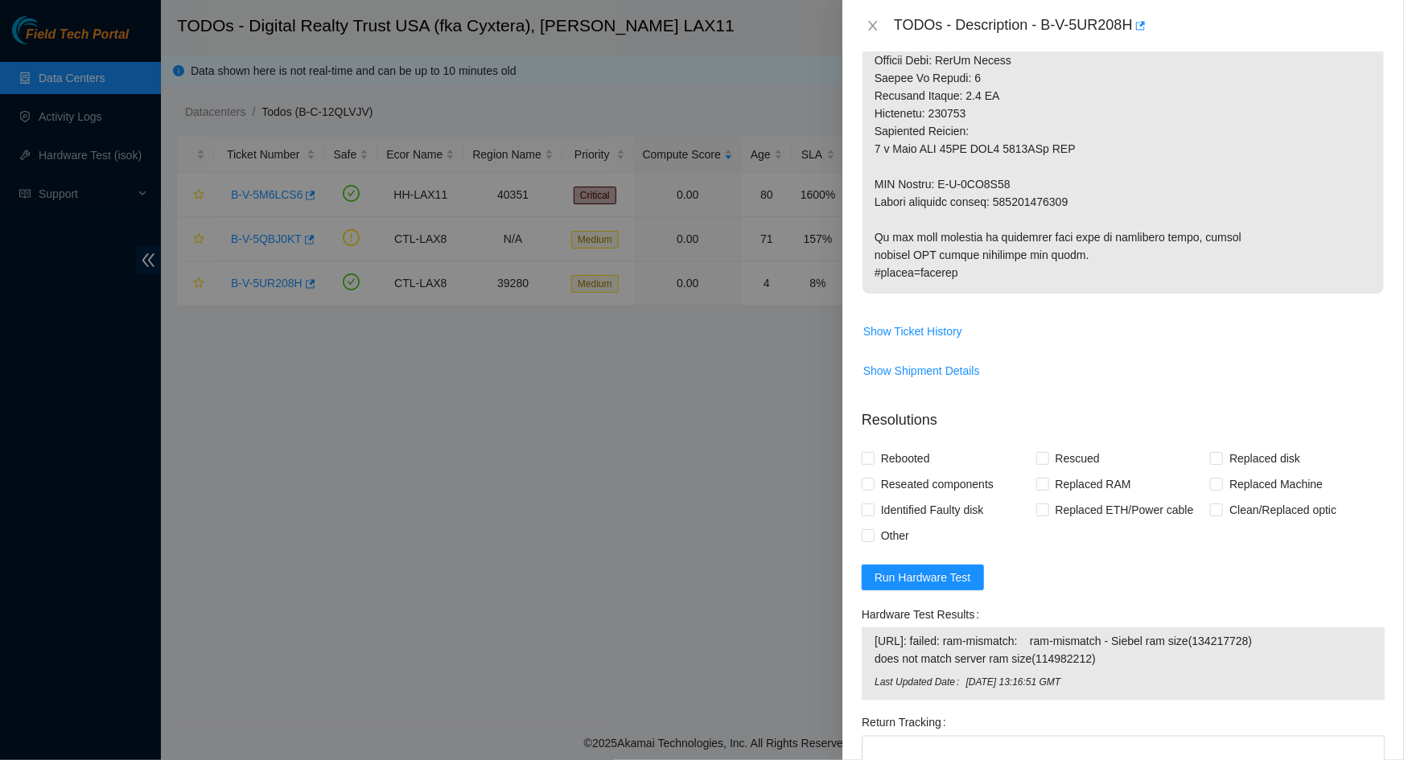
drag, startPoint x: 994, startPoint y: 145, endPoint x: 964, endPoint y: 331, distance: 189.1
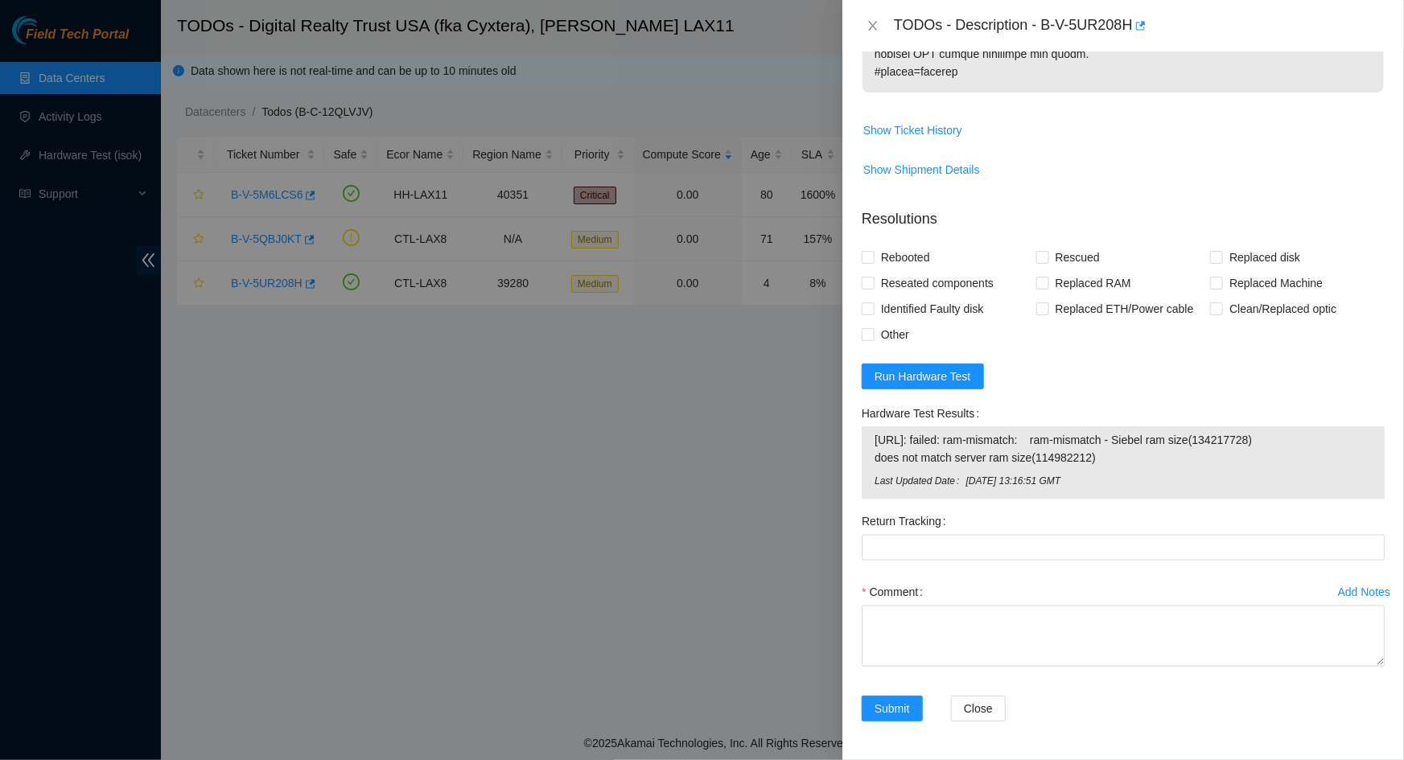
scroll to position [1094, 0]
click at [871, 26] on icon "close" at bounding box center [872, 25] width 13 height 13
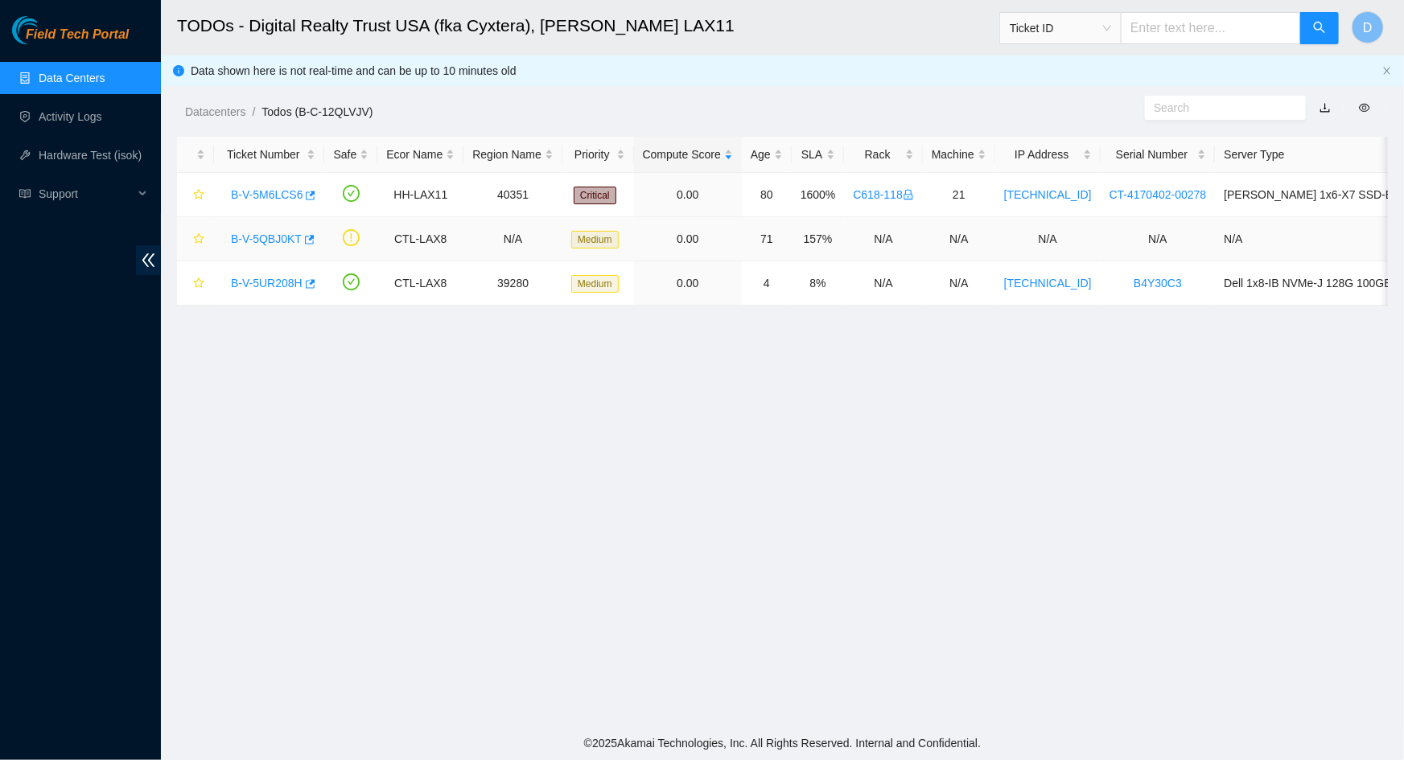
click at [249, 241] on link "B-V-5QBJ0KT" at bounding box center [266, 238] width 71 height 13
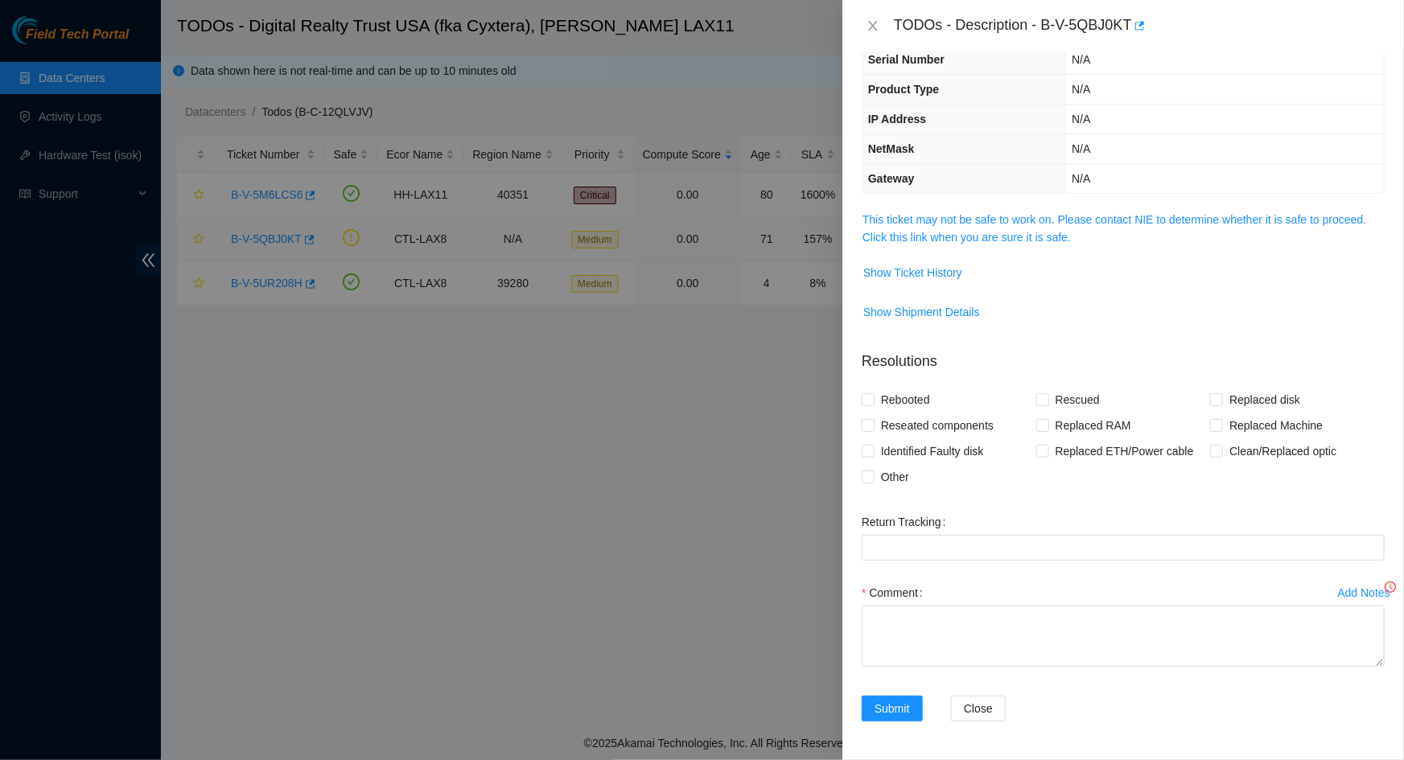
scroll to position [114, 0]
click at [992, 219] on link "This ticket may not be safe to work on. Please contact NIE to determine whether…" at bounding box center [1114, 230] width 504 height 31
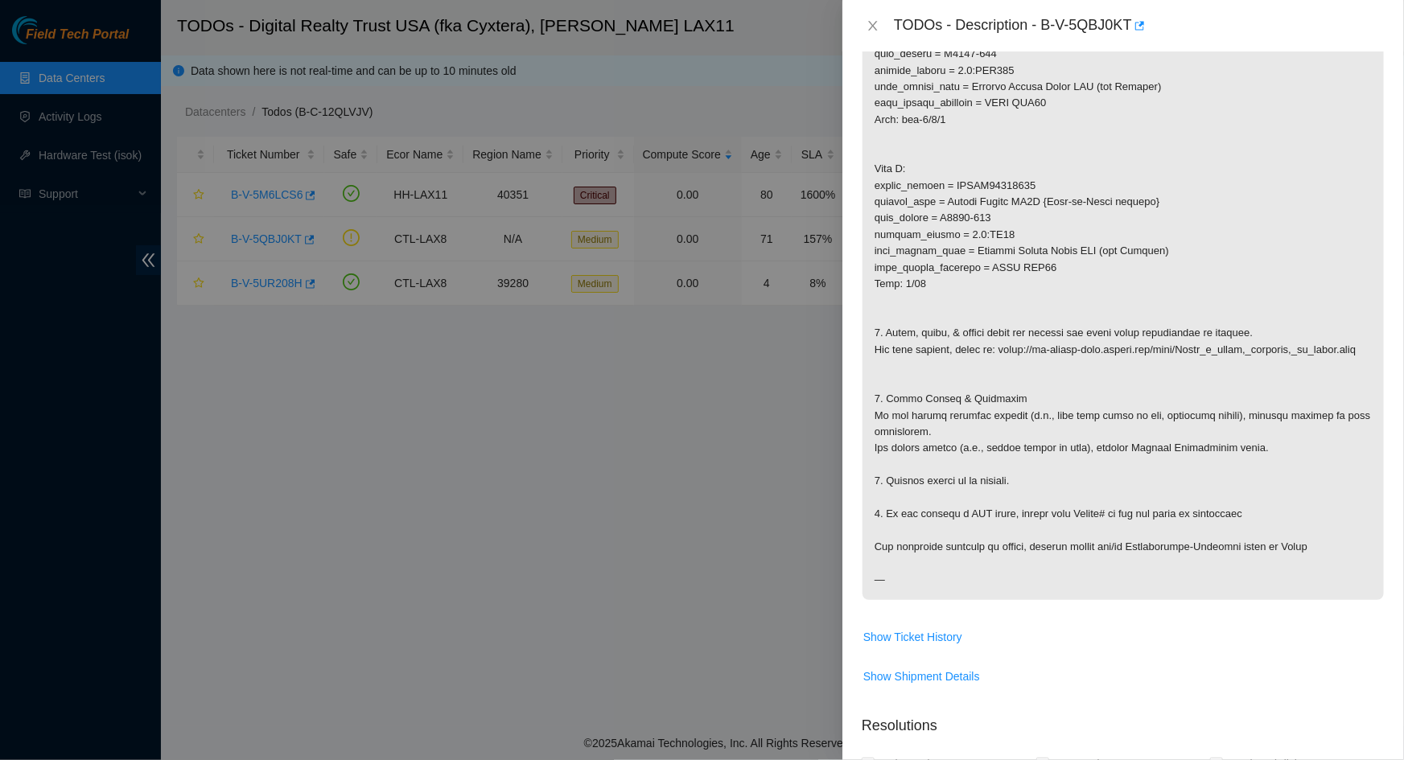
scroll to position [821, 0]
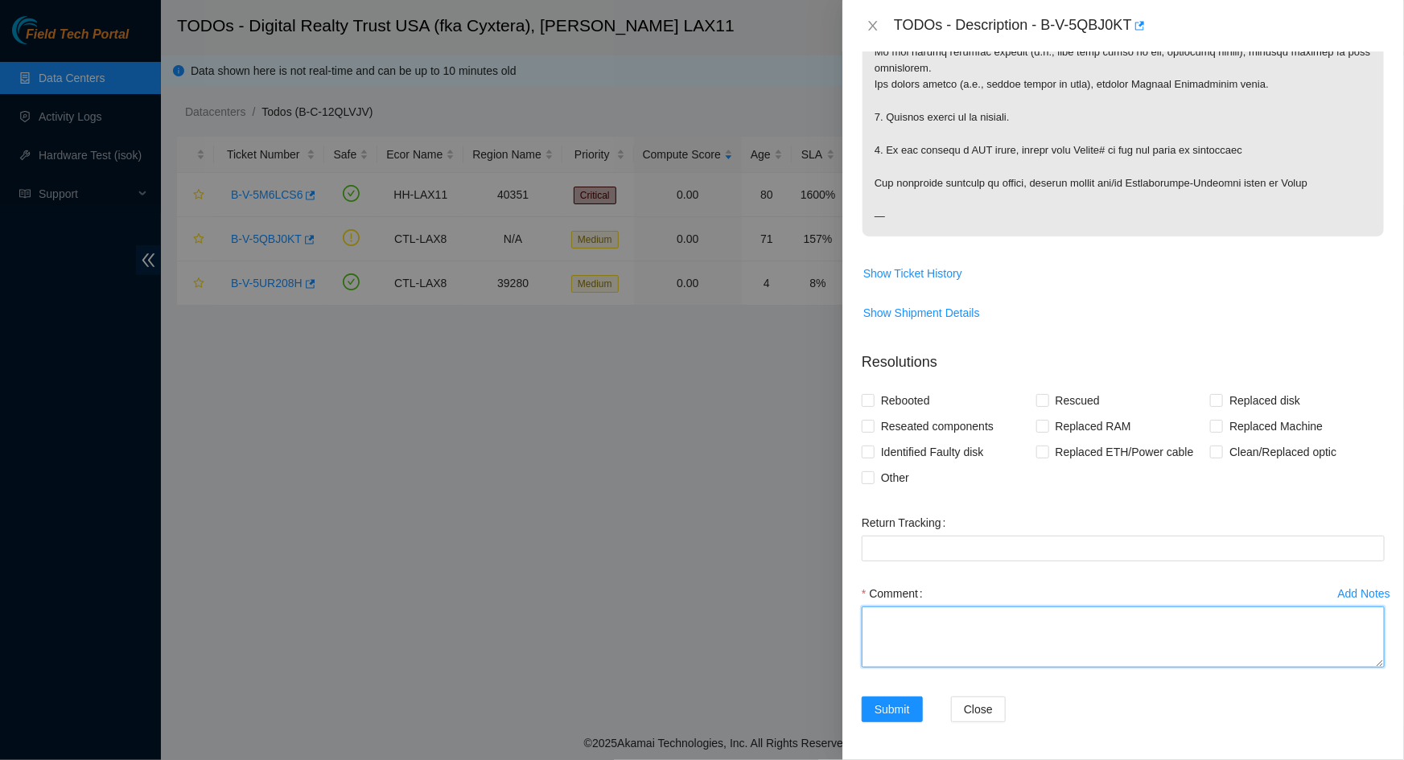
click at [971, 622] on textarea "Comment" at bounding box center [1123, 637] width 523 height 61
paste textarea "**STS wants to attempt a powercycle on the FE31 Quanta in C1131-314 after a sus…"
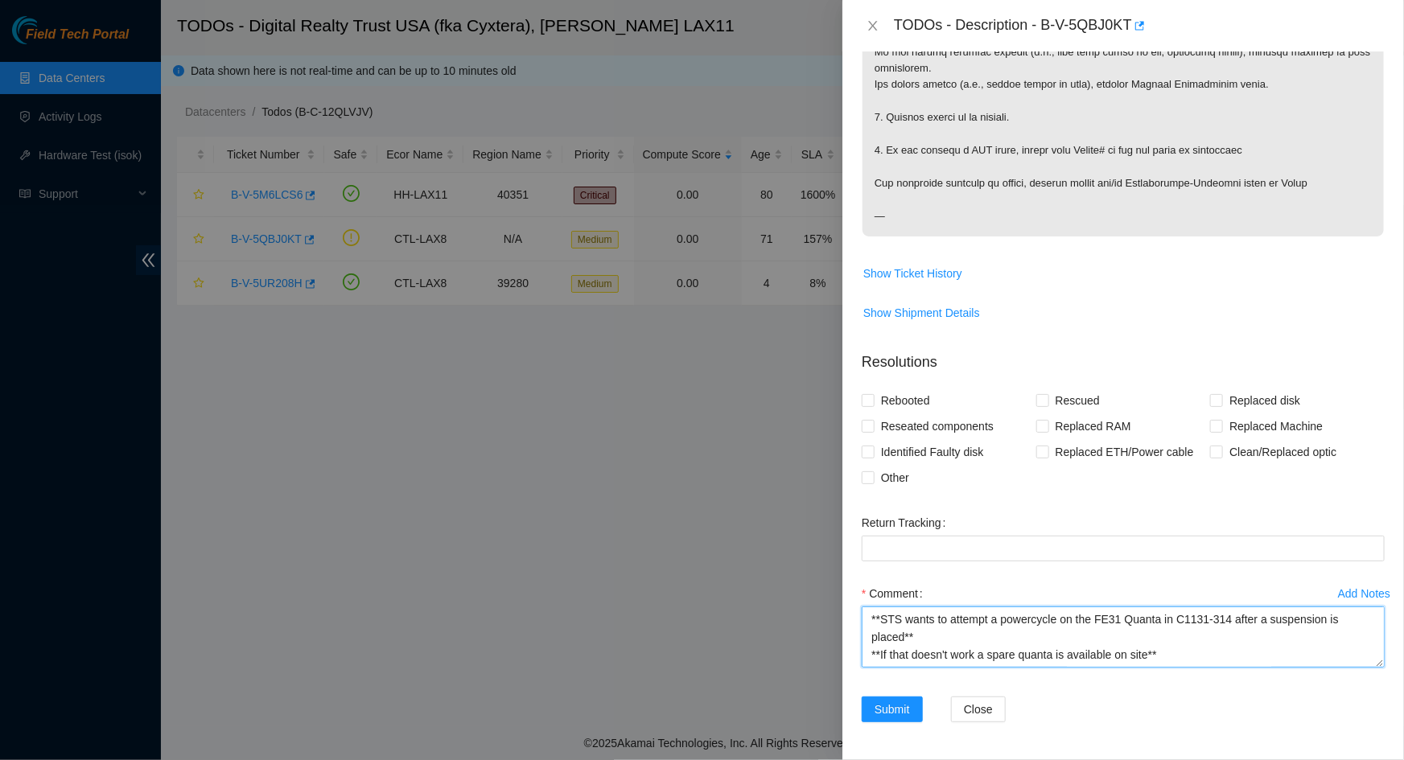
scroll to position [385, 0]
type textarea "**STS wants to attempt a powercycle on the FE31 Quanta in C1131-314 after a sus…"
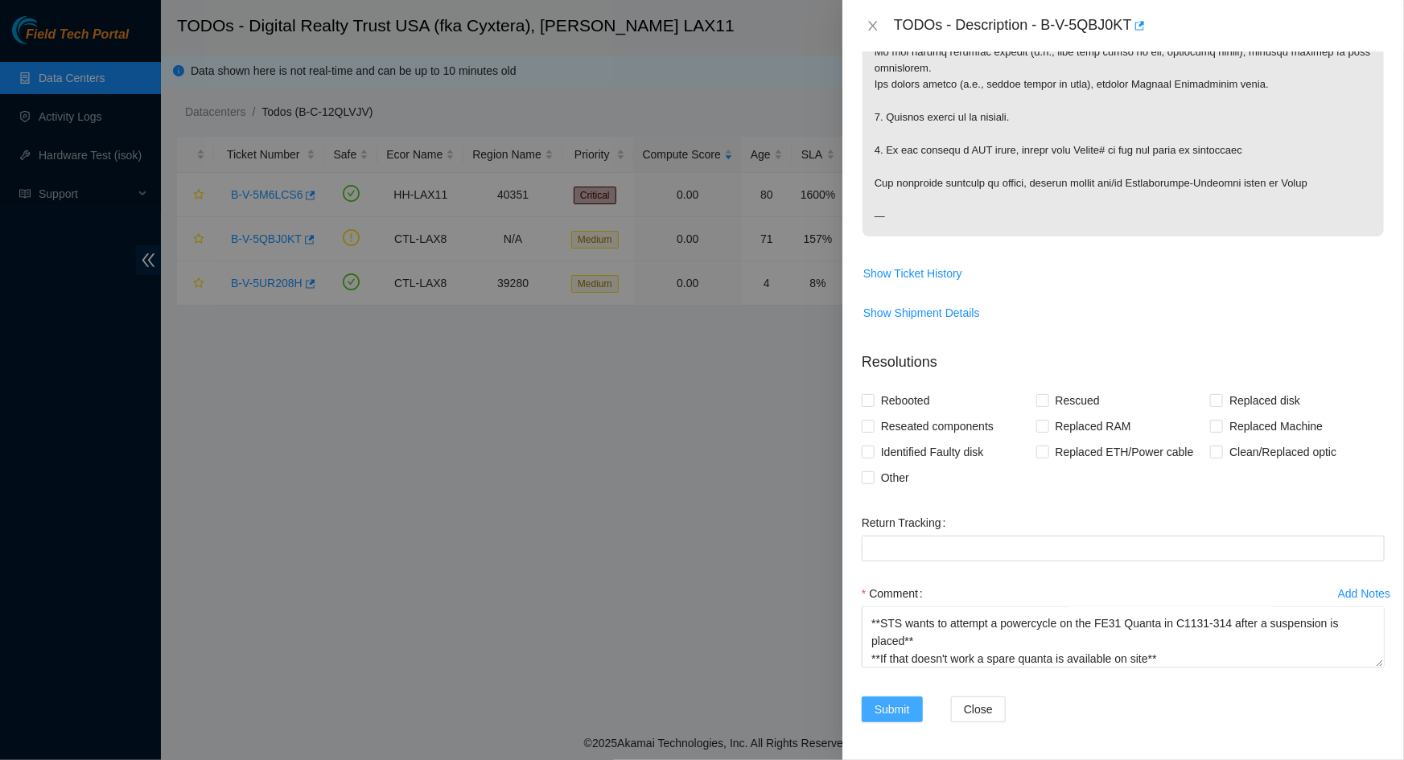
click at [898, 707] on span "Submit" at bounding box center [891, 710] width 35 height 18
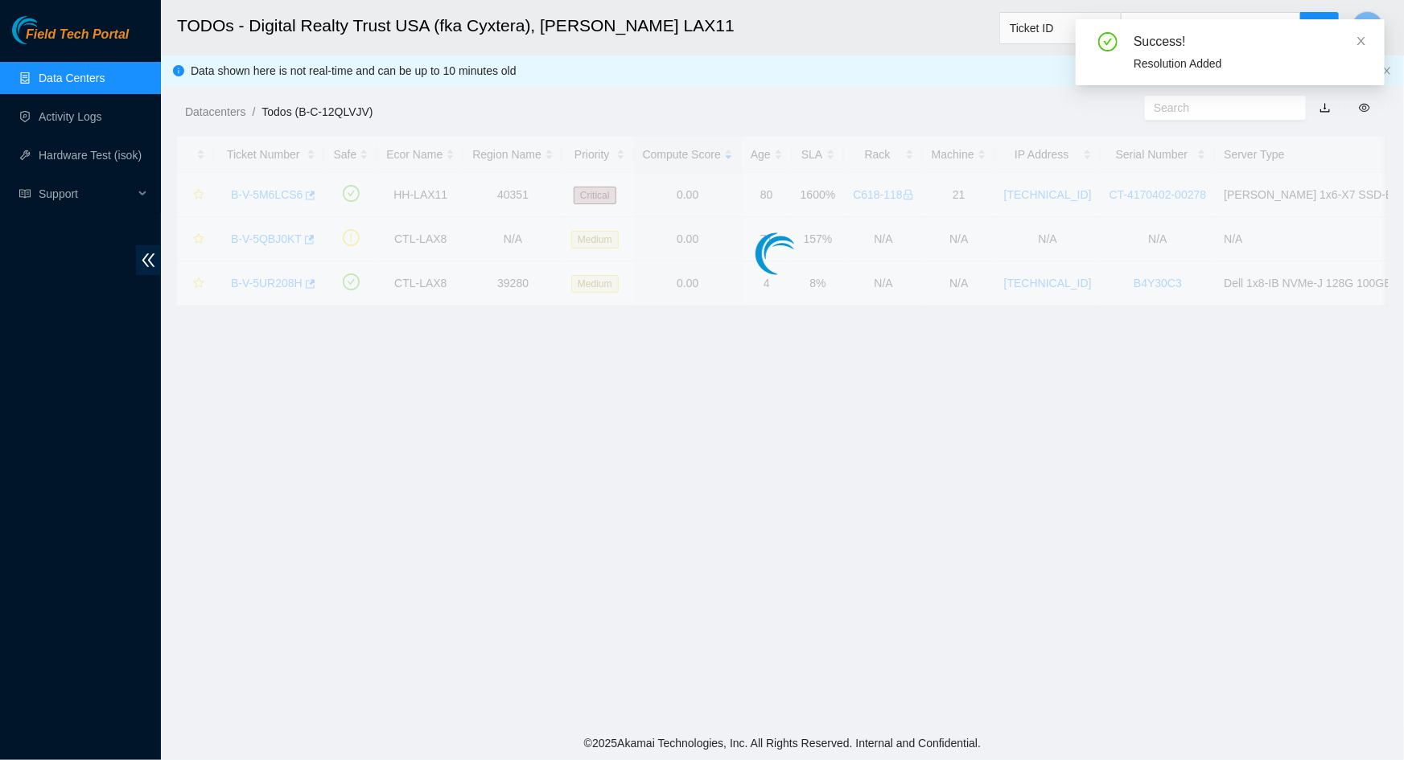
scroll to position [121, 0]
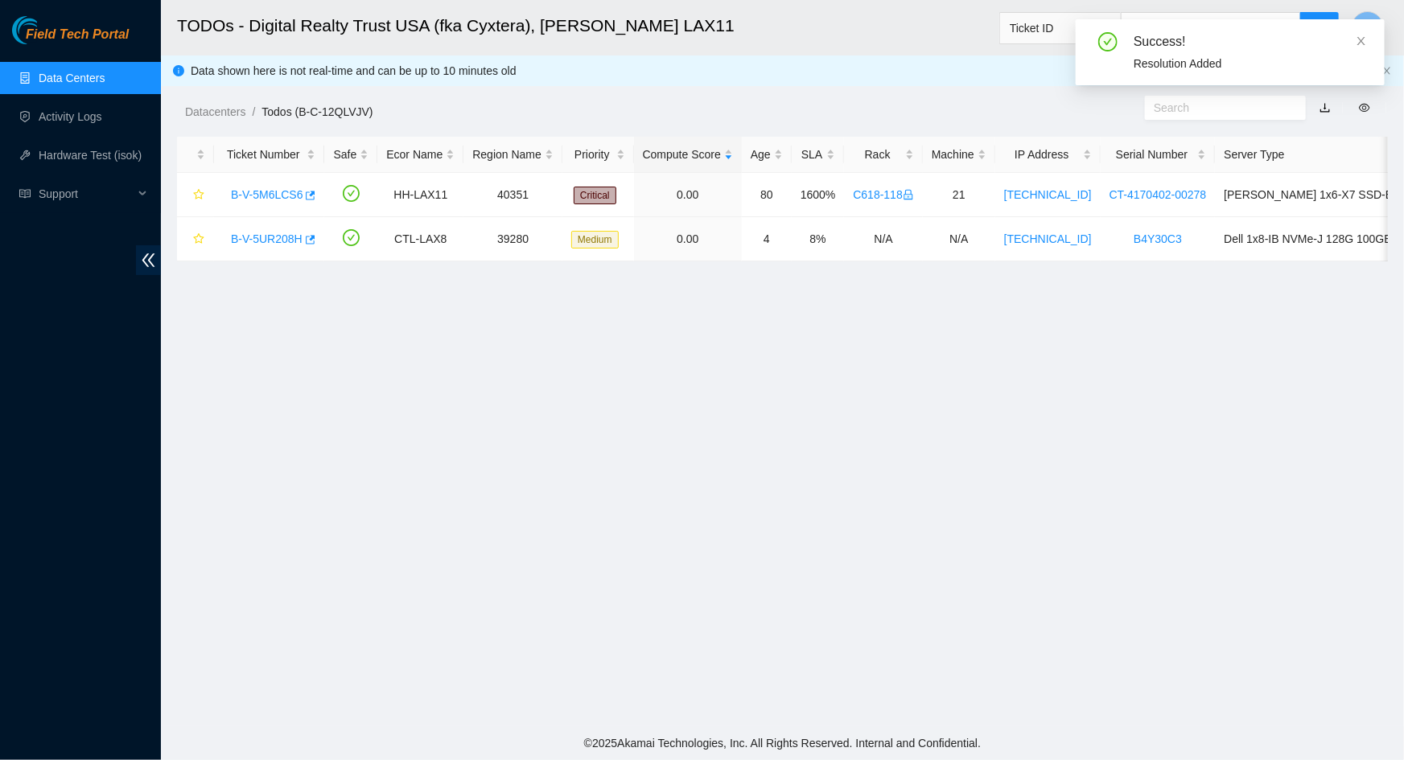
click at [669, 463] on main "TODOs - Digital Realty Trust USA (fka Cyxtera), [PERSON_NAME] LAX11 Ticket ID D…" at bounding box center [782, 363] width 1243 height 726
click at [1366, 46] on icon "close" at bounding box center [1361, 40] width 11 height 11
